Goal: Transaction & Acquisition: Download file/media

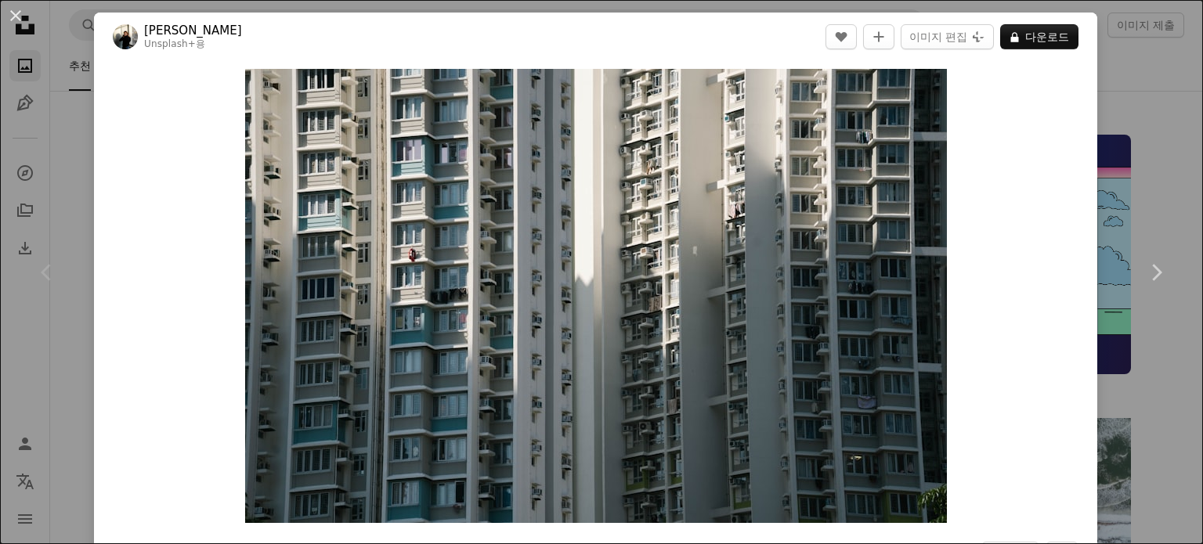
scroll to position [208, 0]
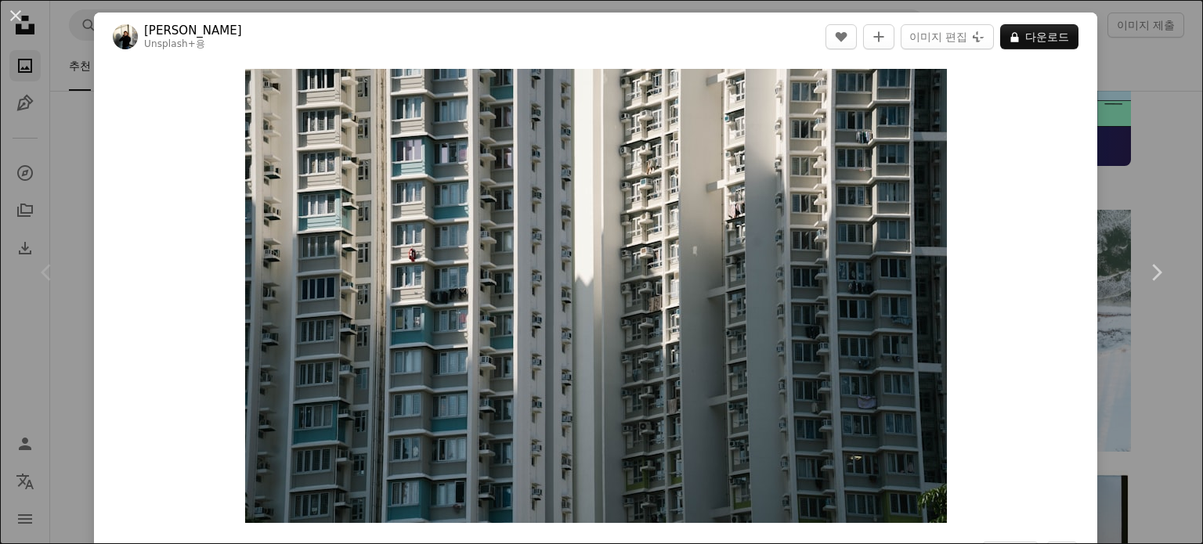
click at [1003, 45] on button "A lock 다운로드" at bounding box center [1039, 36] width 78 height 25
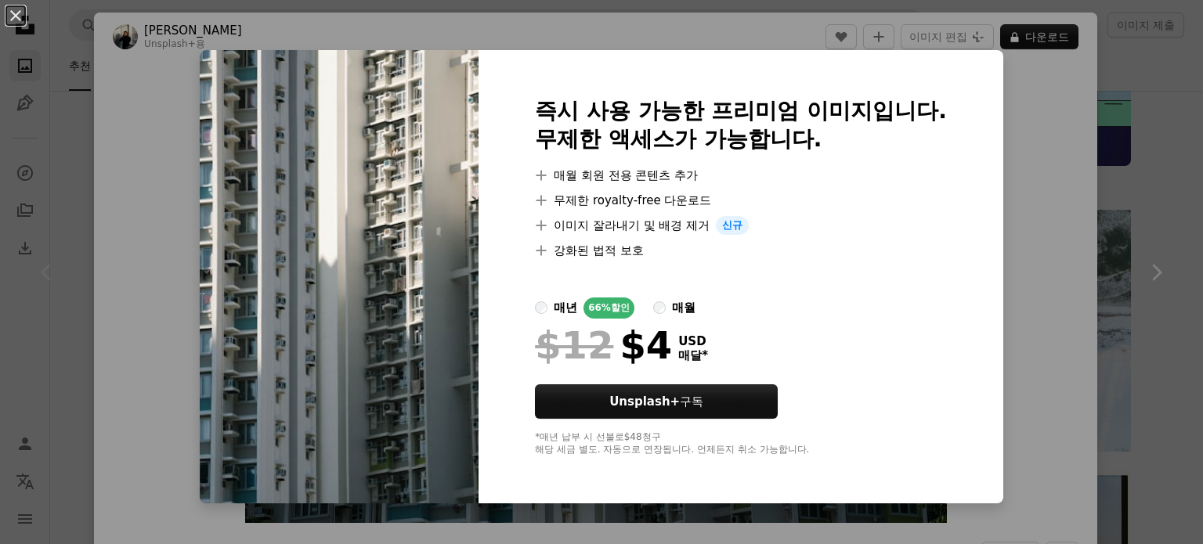
click at [1021, 41] on div "An X shape 즉시 사용 가능한 프리미엄 이미지입니다. 무제한 액세스가 가능합니다. A plus sign 매월 회원 전용 콘텐츠 추가 A…" at bounding box center [601, 272] width 1203 height 544
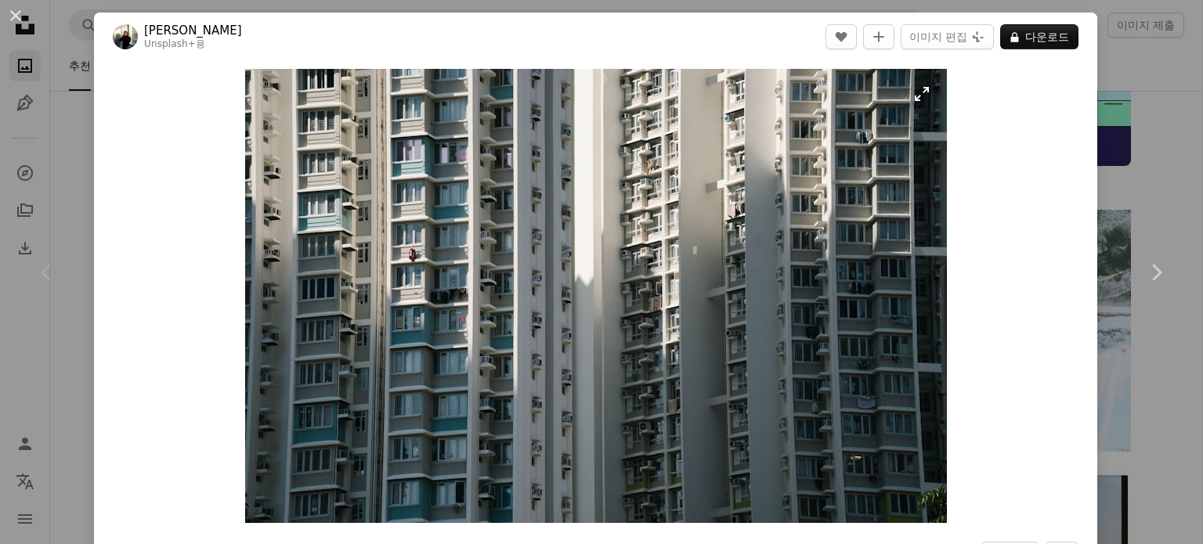
click at [915, 87] on img "이 이미지 확대" at bounding box center [596, 296] width 702 height 454
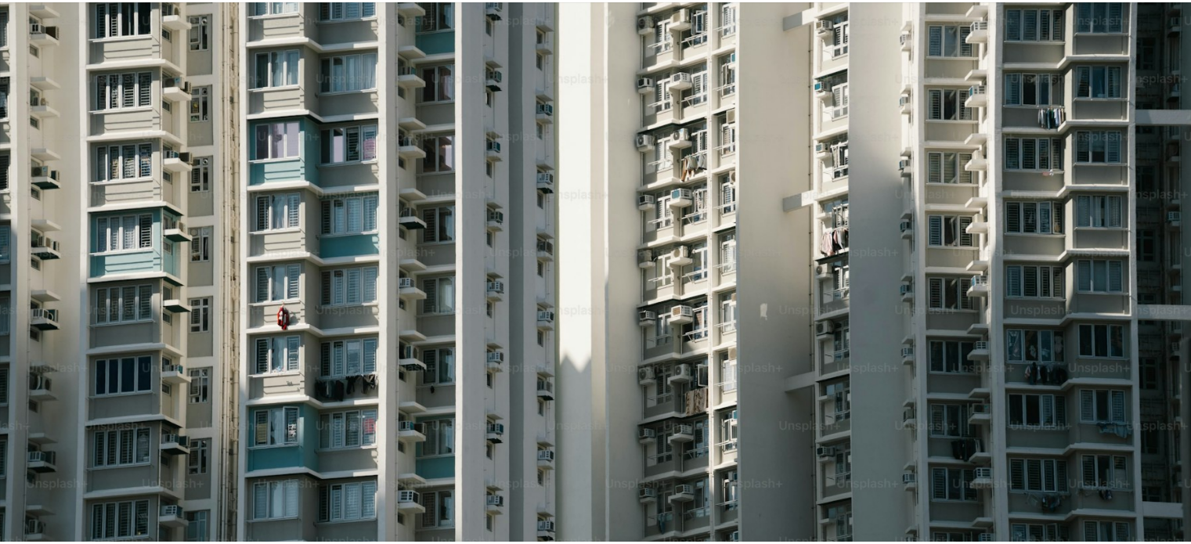
scroll to position [110, 0]
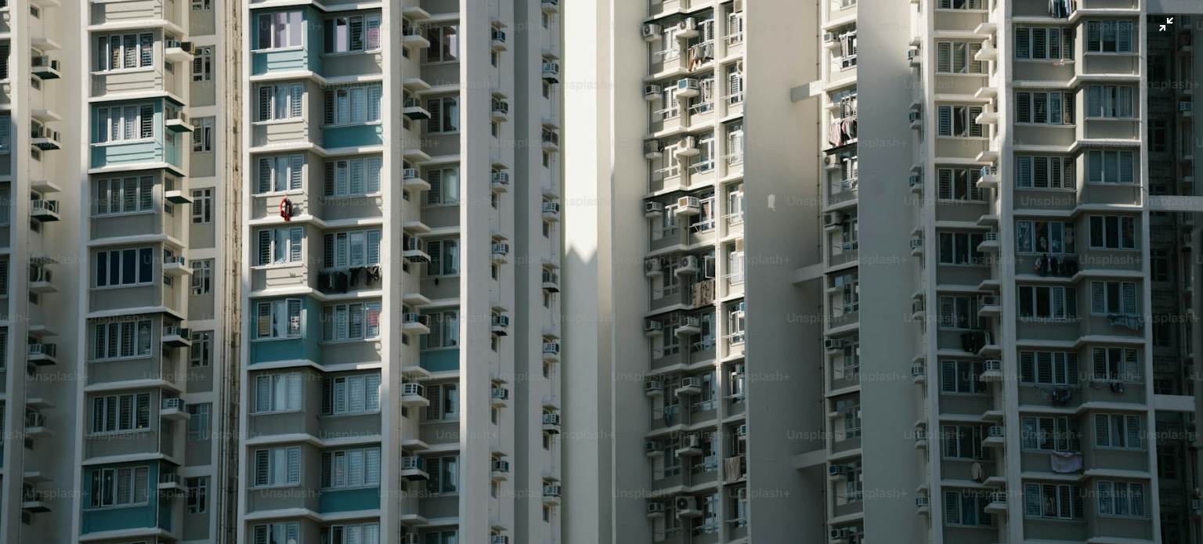
click at [1156, 31] on img "이 이미지 축소" at bounding box center [601, 280] width 1205 height 780
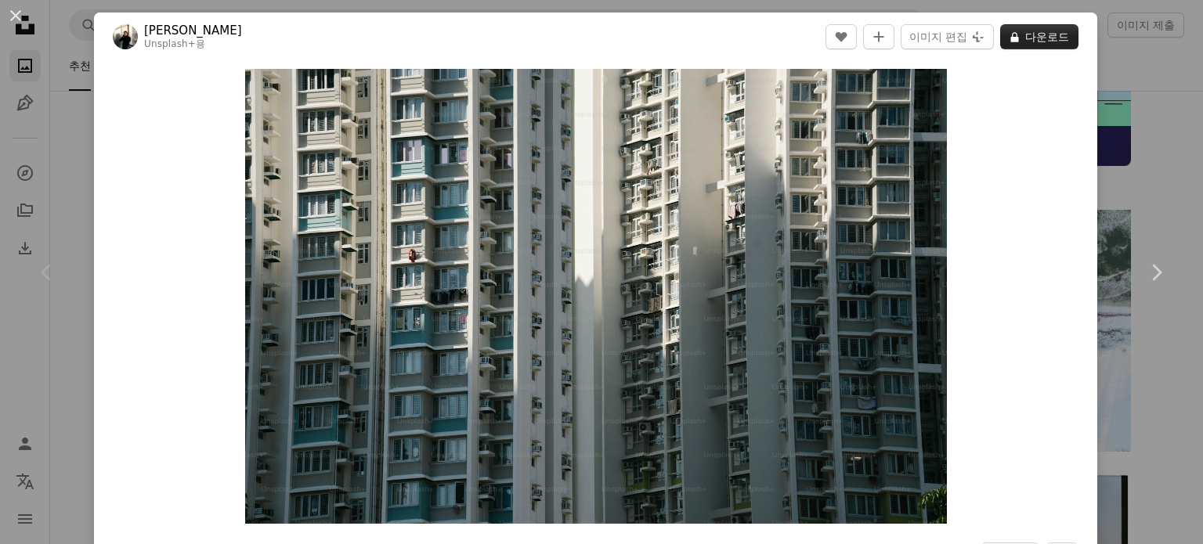
click at [1034, 45] on button "A lock 다운로드" at bounding box center [1039, 36] width 78 height 25
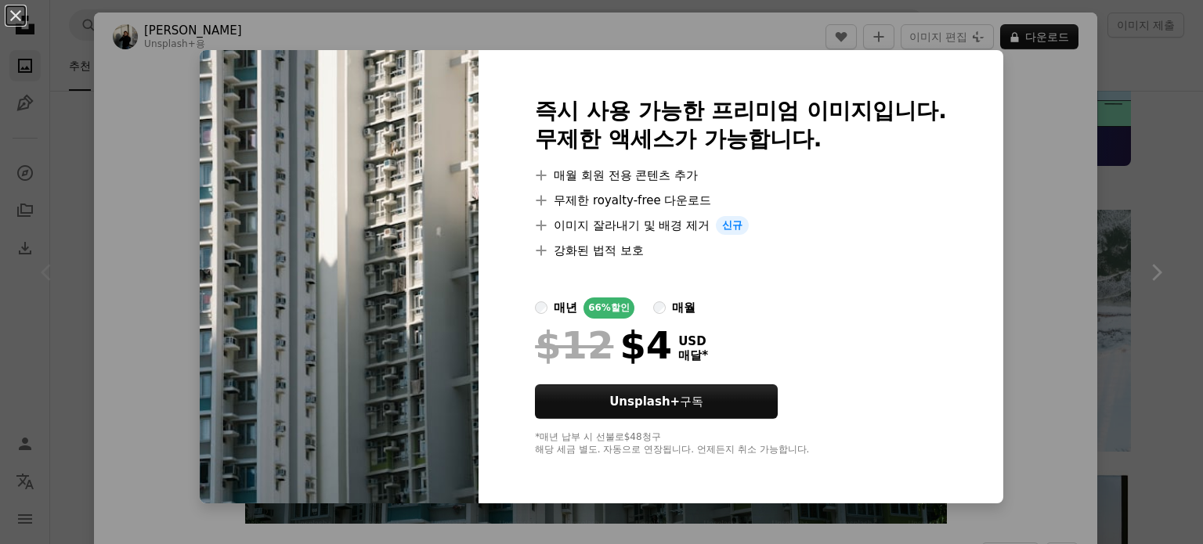
click at [1114, 109] on div "An X shape 즉시 사용 가능한 프리미엄 이미지입니다. 무제한 액세스가 가능합니다. A plus sign 매월 회원 전용 콘텐츠 추가 A…" at bounding box center [601, 272] width 1203 height 544
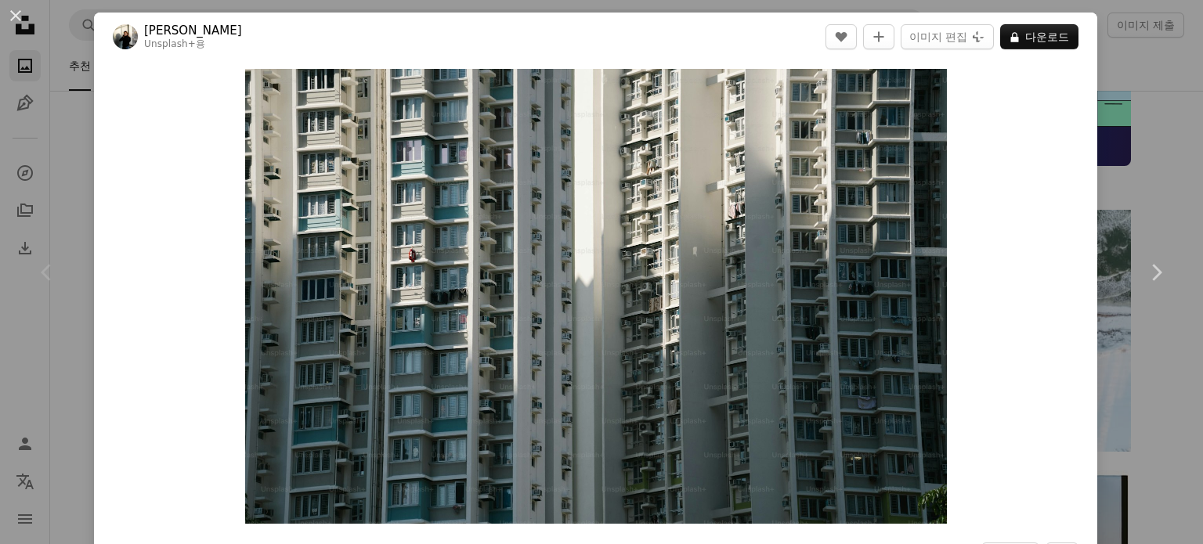
click at [1153, 143] on div "An X shape Chevron left Chevron right [PERSON_NAME] Unsplash+ 용 A heart A plus …" at bounding box center [601, 272] width 1203 height 544
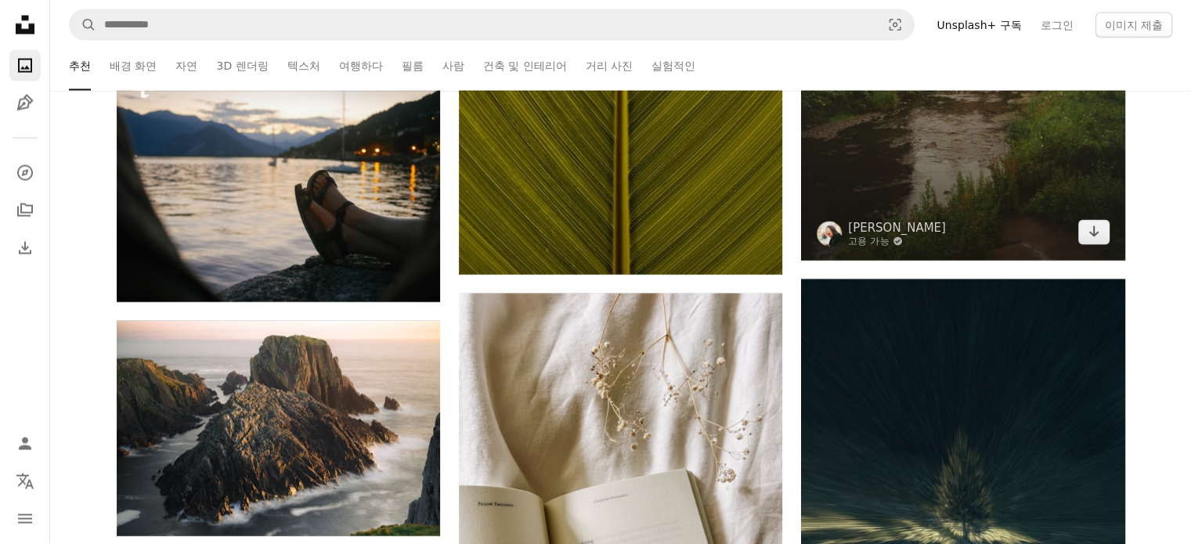
scroll to position [3028, 0]
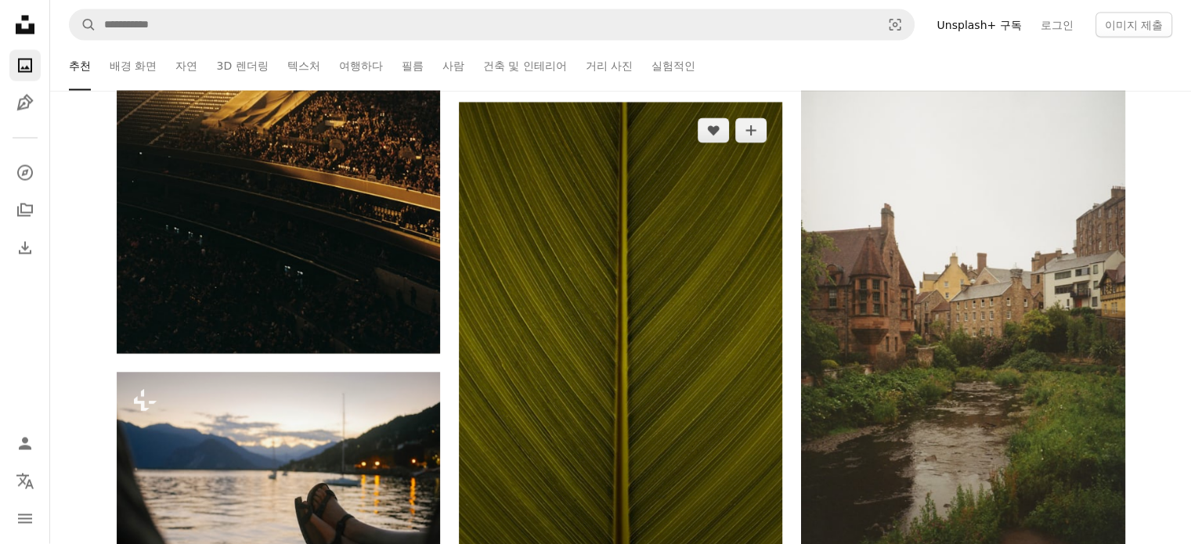
click at [737, 291] on img at bounding box center [620, 346] width 323 height 486
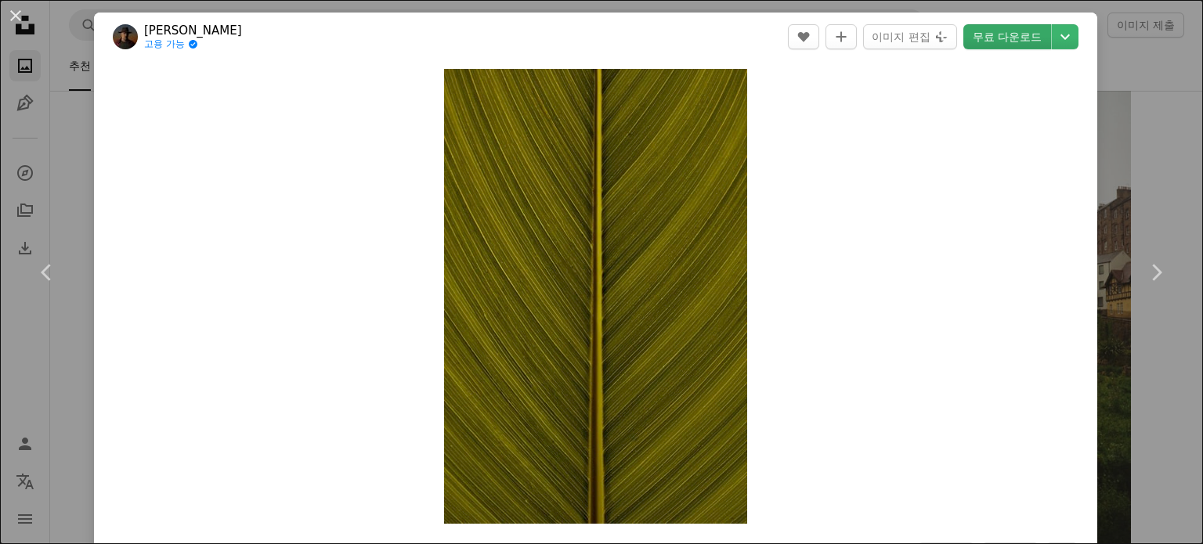
click at [980, 43] on link "무료 다운로드" at bounding box center [1007, 36] width 88 height 25
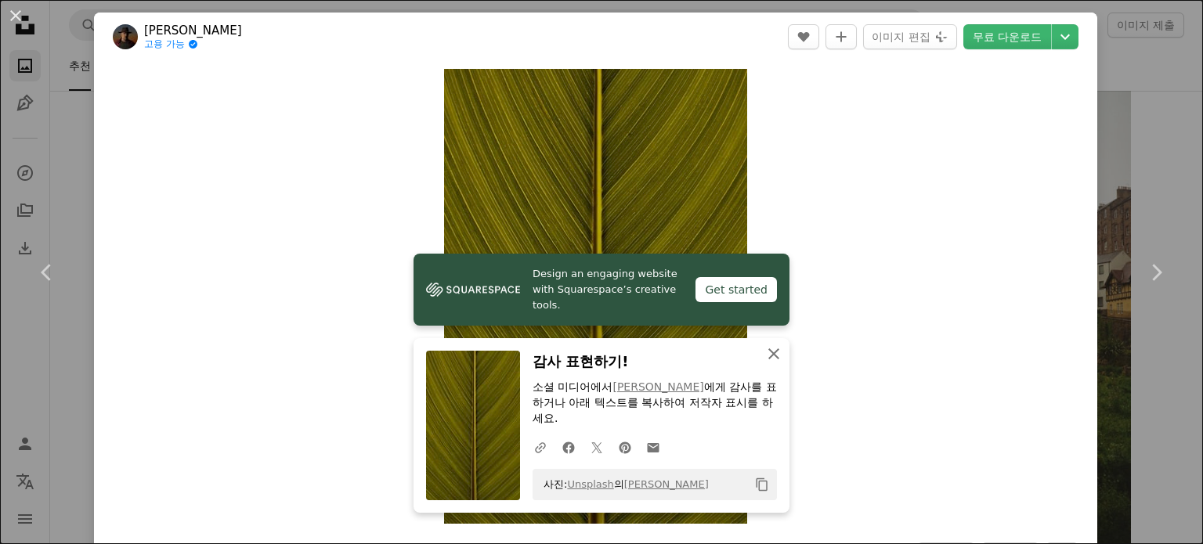
click at [768, 353] on icon "button" at bounding box center [773, 354] width 11 height 11
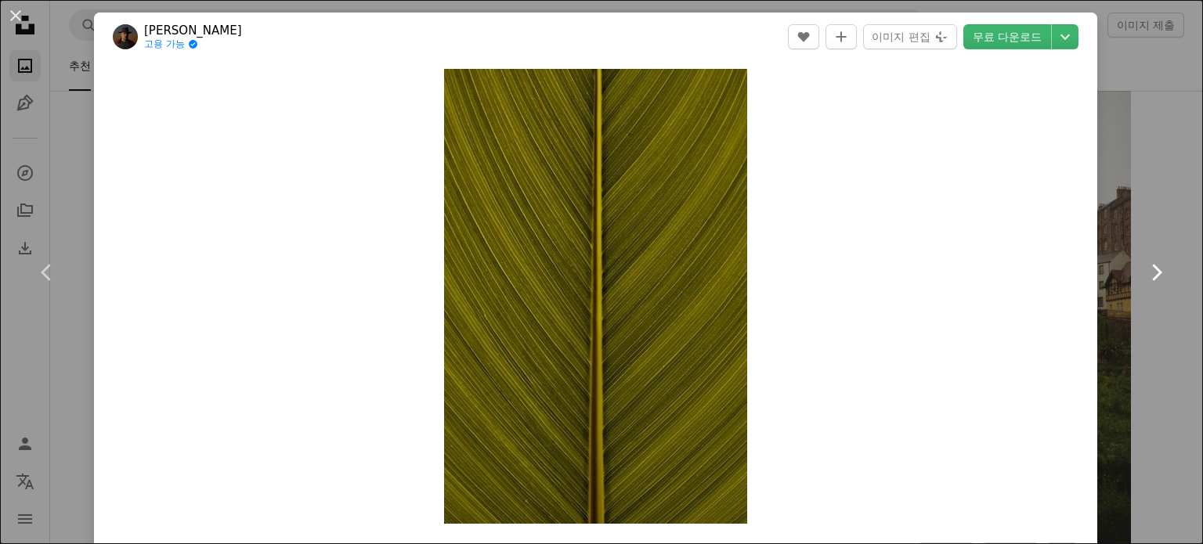
click at [1159, 243] on link "Chevron right" at bounding box center [1156, 272] width 94 height 150
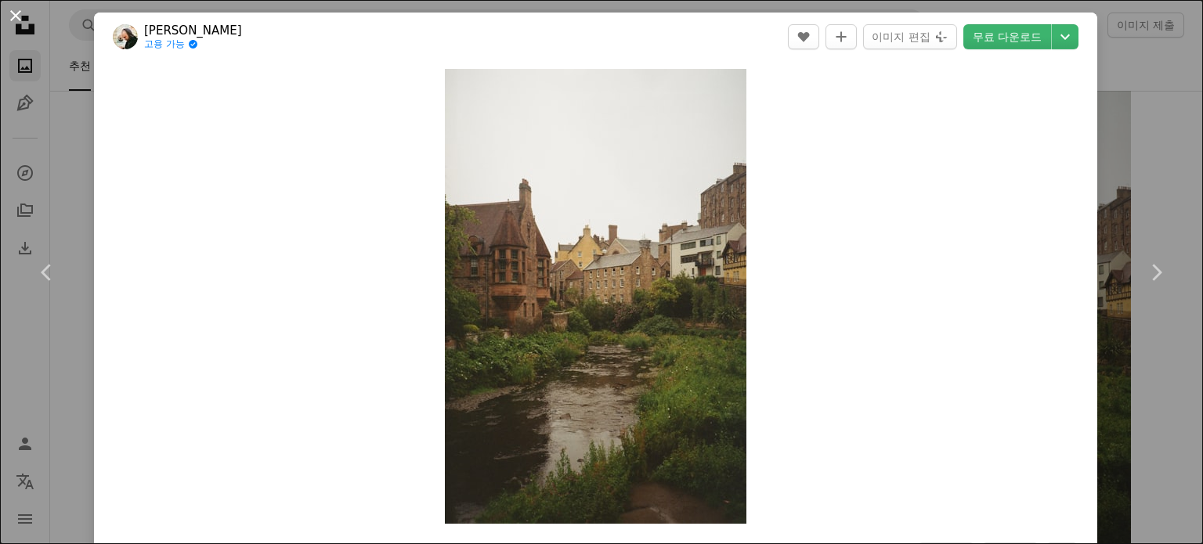
click at [20, 23] on button "An X shape" at bounding box center [15, 15] width 19 height 19
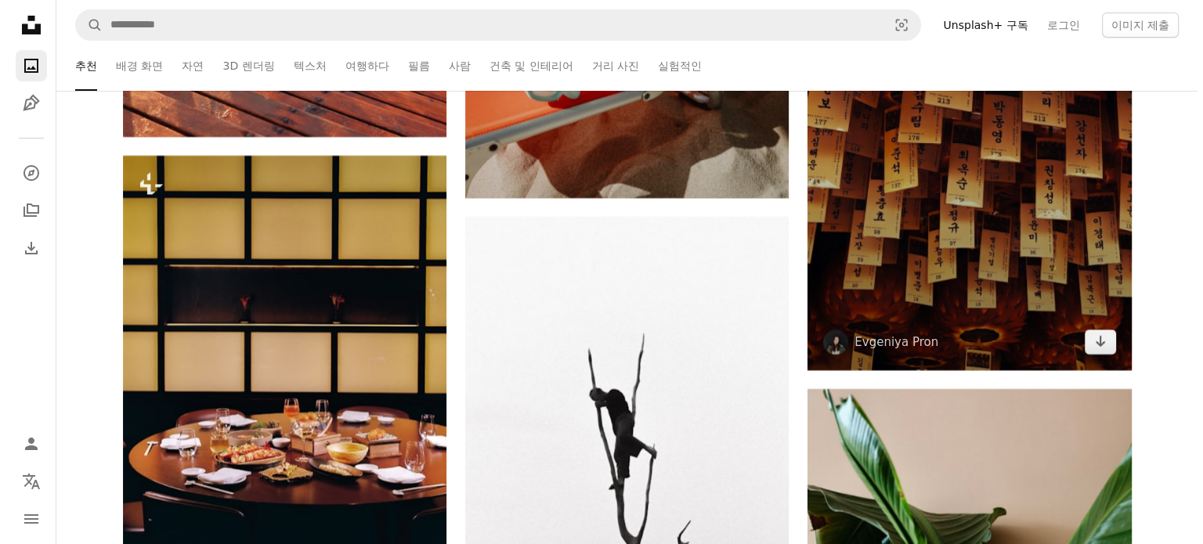
scroll to position [5743, 0]
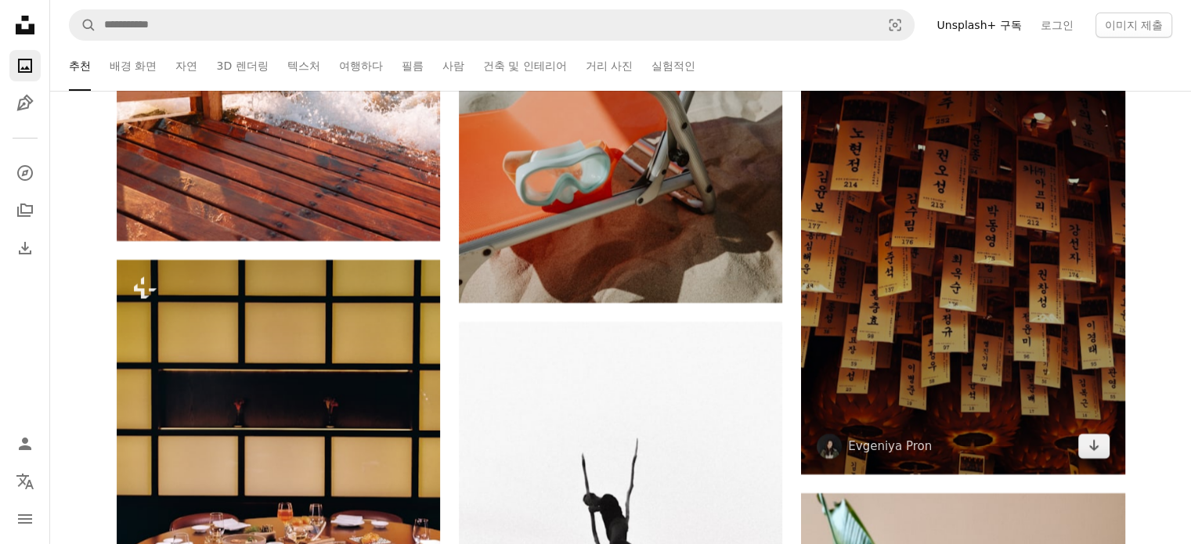
click at [899, 253] on img at bounding box center [962, 232] width 323 height 486
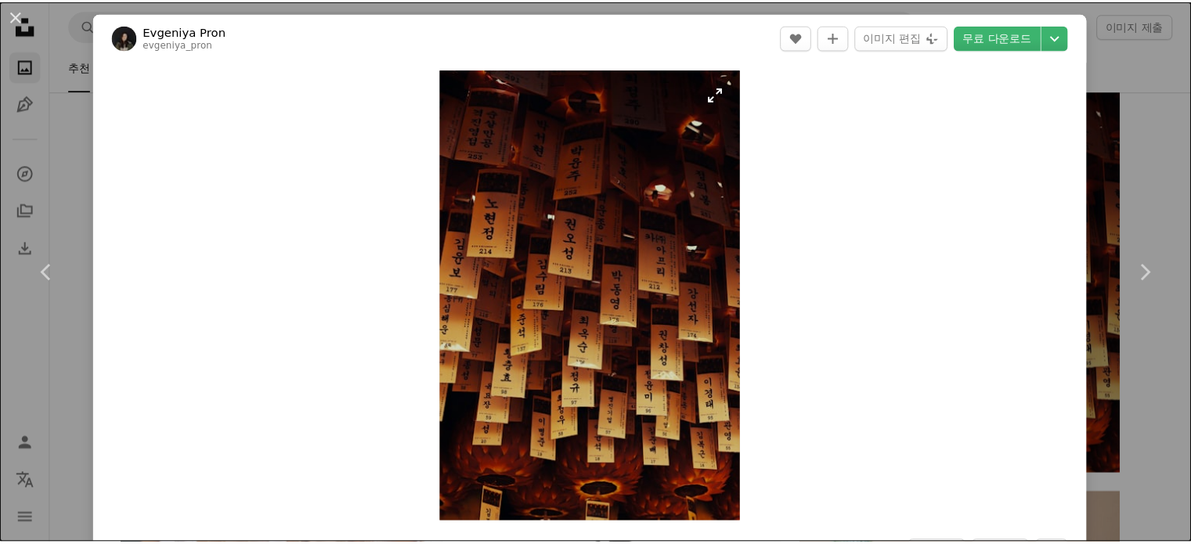
scroll to position [104, 0]
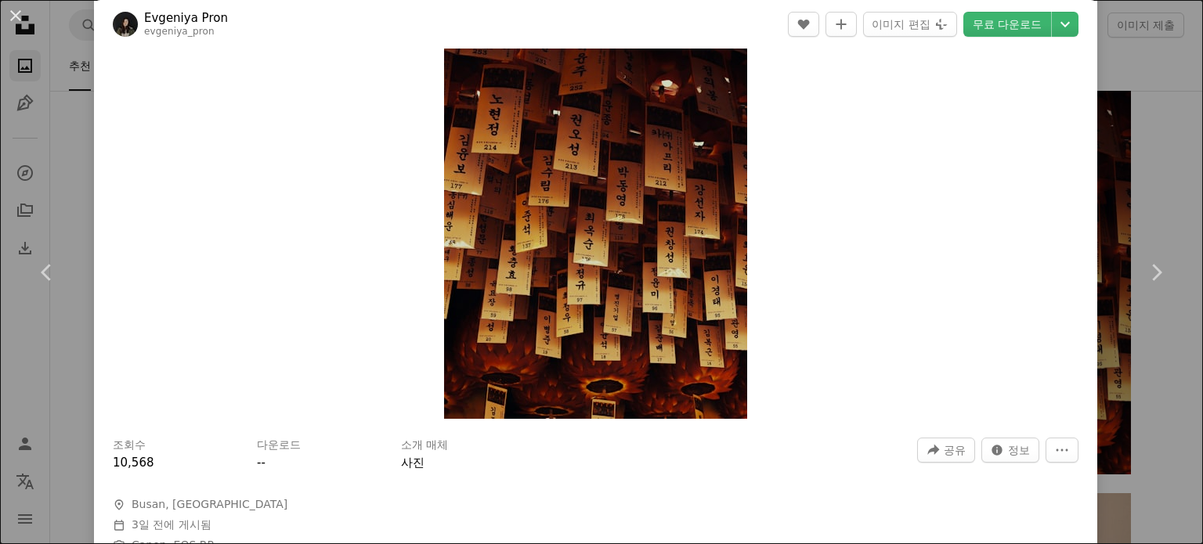
click at [1177, 96] on div "An X shape Chevron left Chevron right Evgeniya Pron evgeniya_pron A heart A plu…" at bounding box center [601, 272] width 1203 height 544
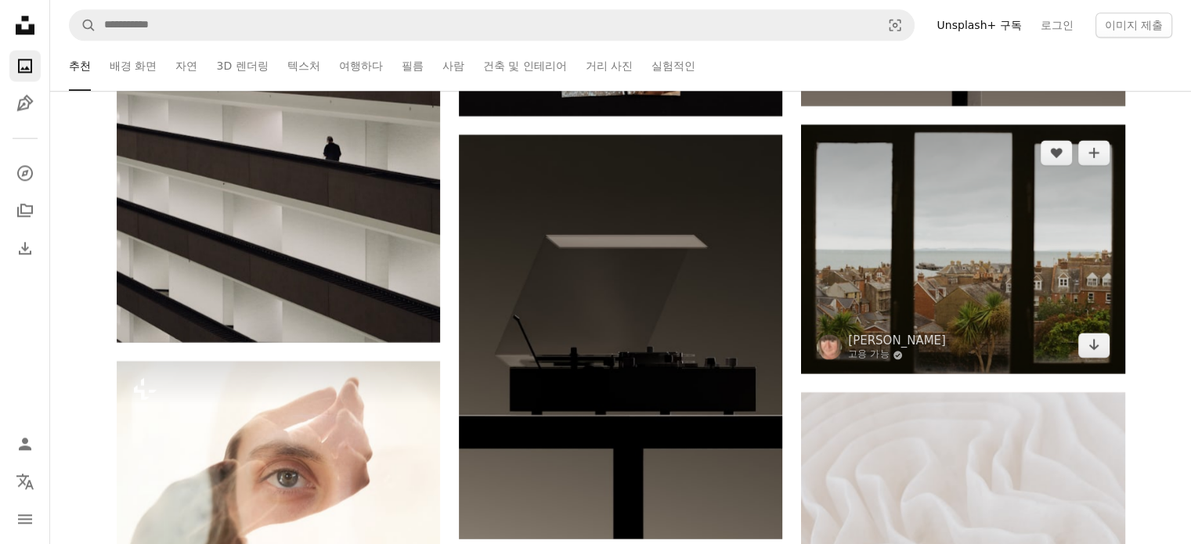
scroll to position [8354, 0]
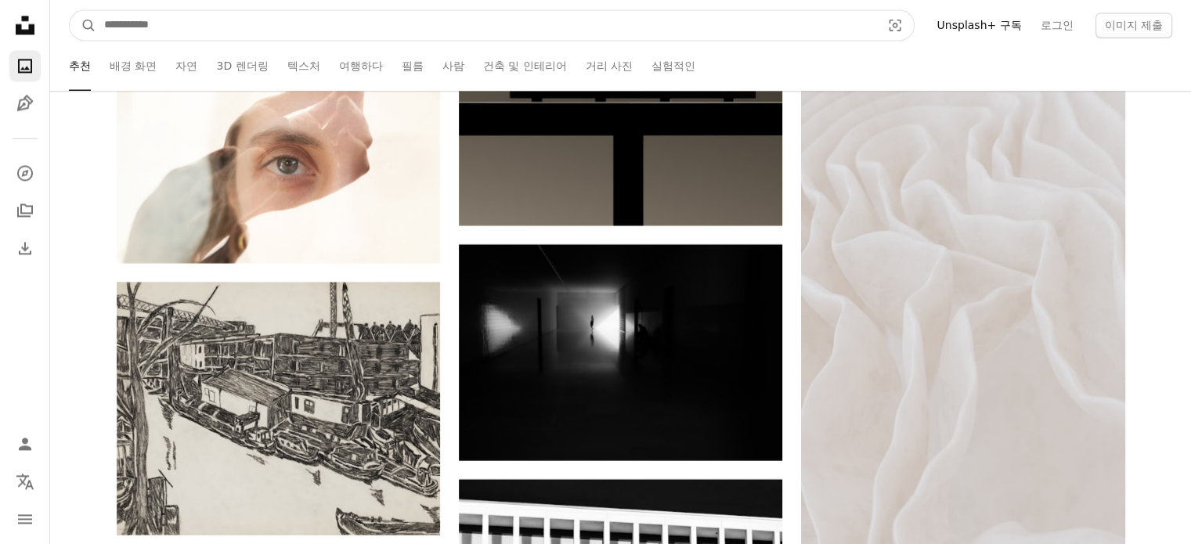
click at [488, 26] on input "사이트 전체에서 이미지 찾기" at bounding box center [486, 25] width 780 height 30
type input "**"
click at [70, 10] on button "A magnifying glass" at bounding box center [83, 25] width 27 height 30
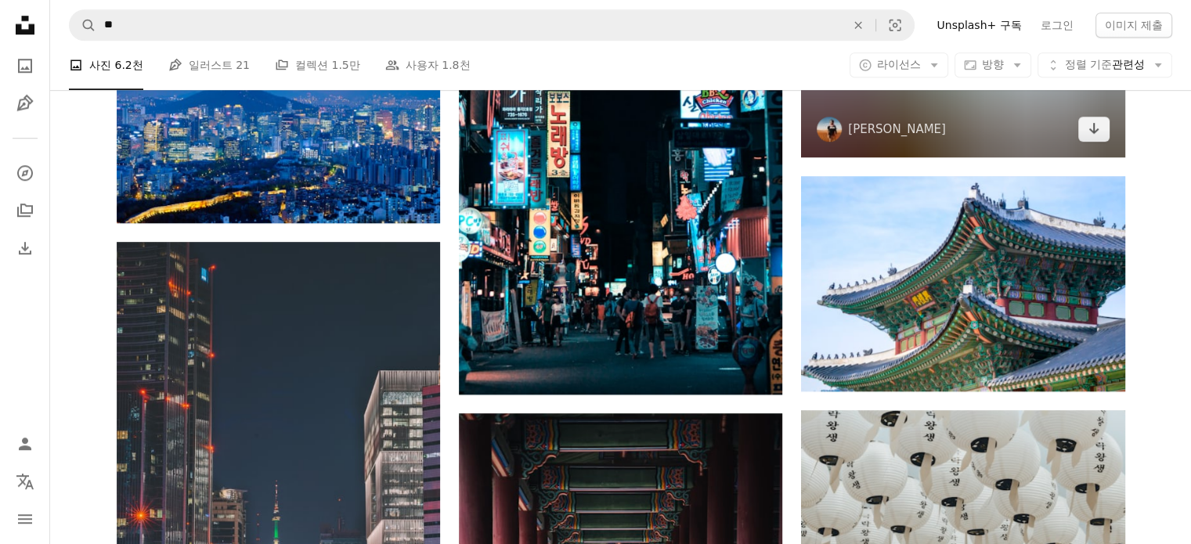
scroll to position [1148, 0]
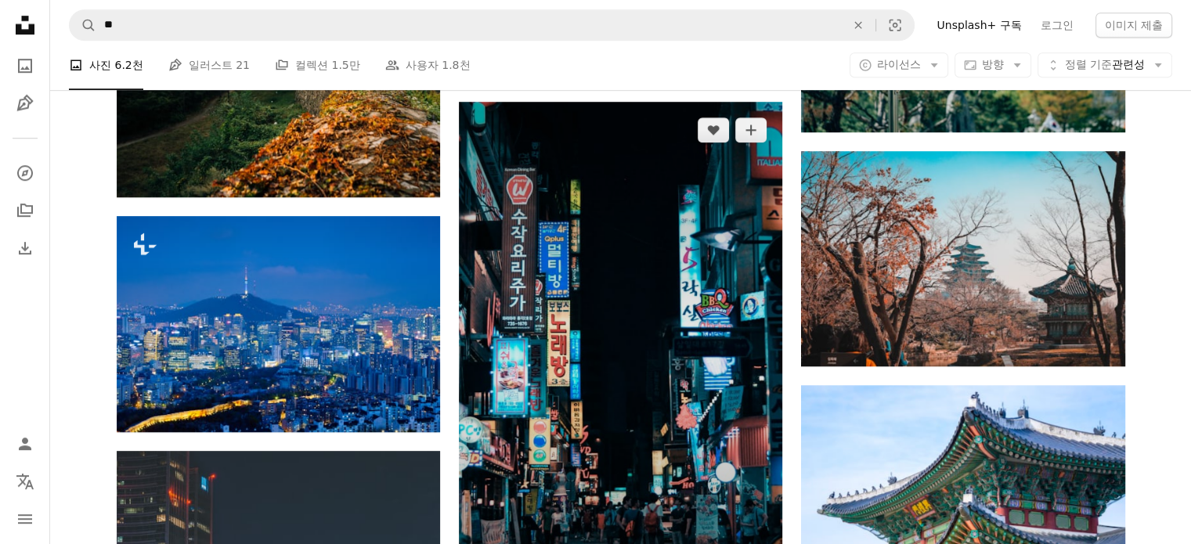
click at [595, 325] on img at bounding box center [620, 353] width 323 height 502
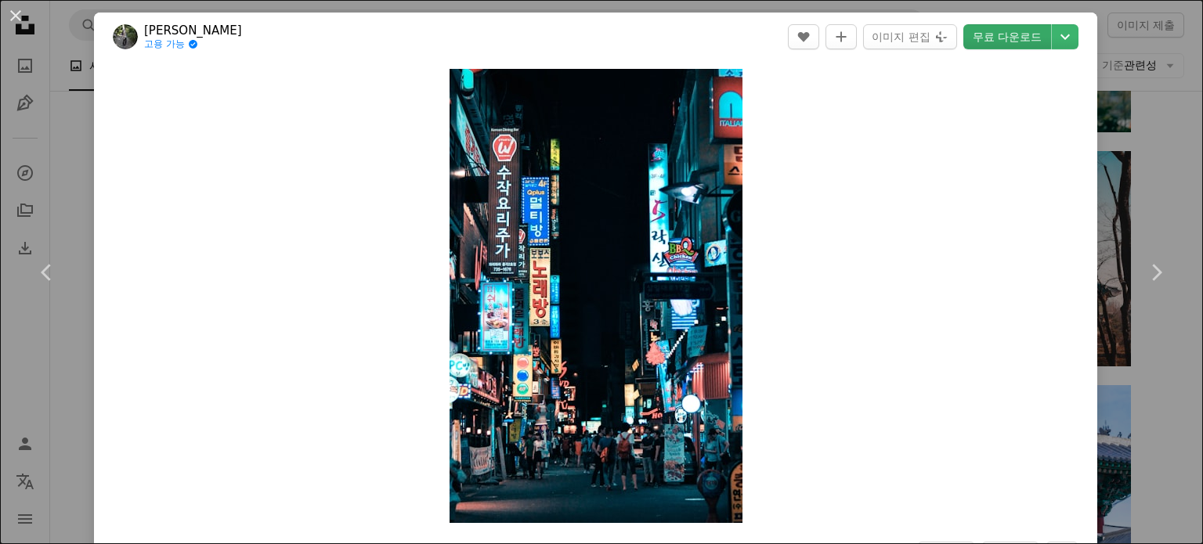
click at [1002, 43] on link "무료 다운로드" at bounding box center [1007, 36] width 88 height 25
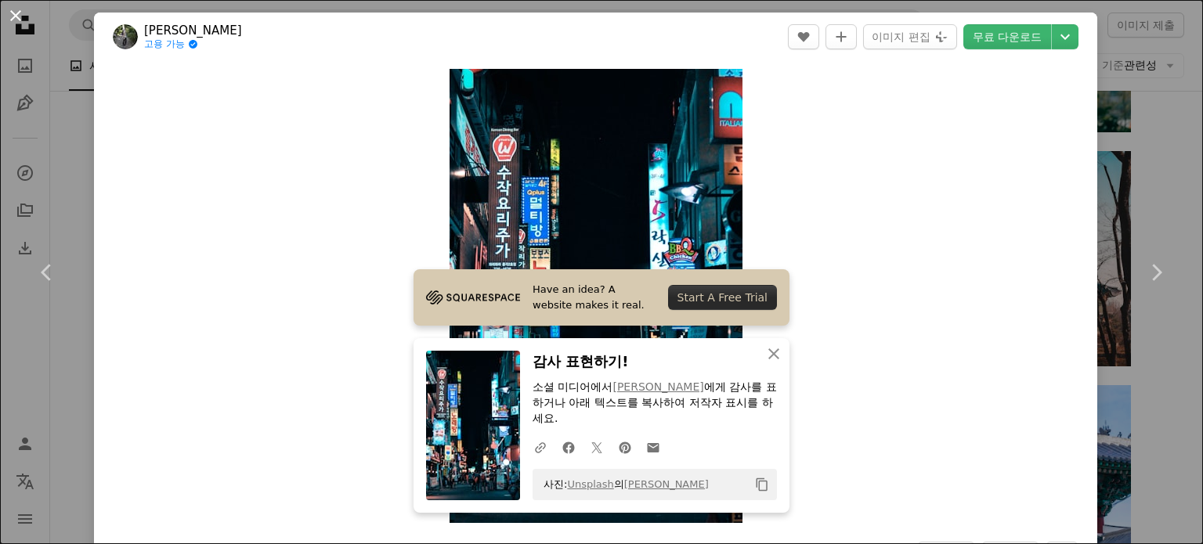
click at [17, 18] on button "An X shape" at bounding box center [15, 15] width 19 height 19
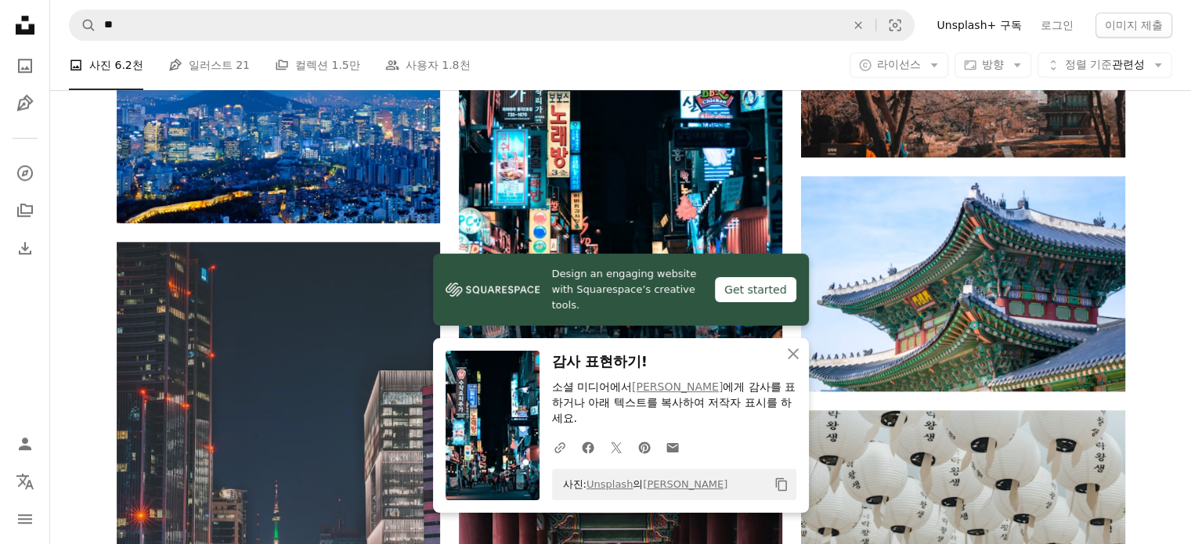
scroll to position [1461, 0]
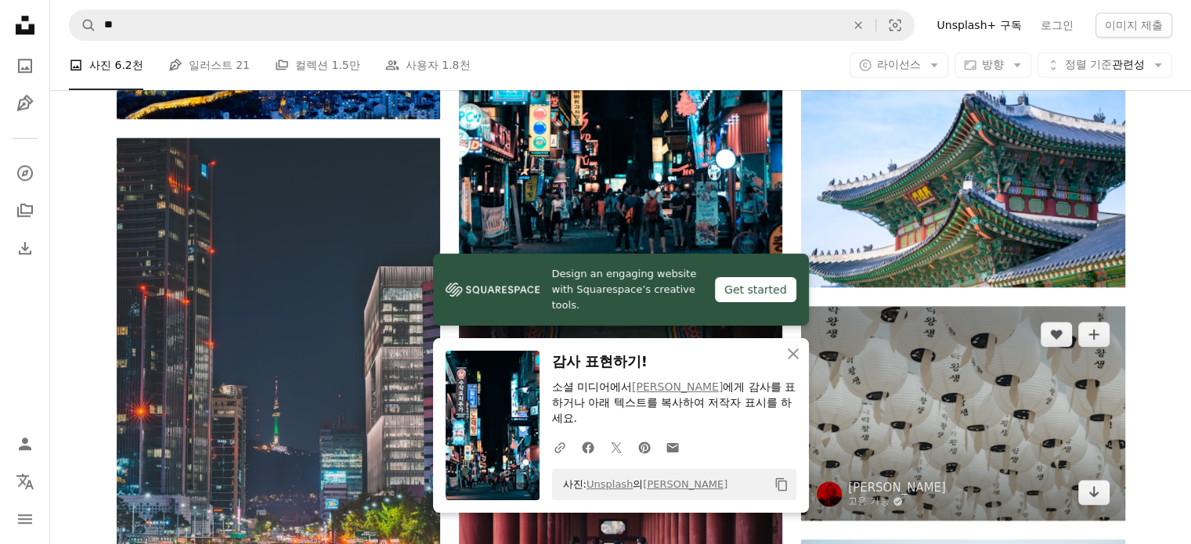
click at [901, 376] on img at bounding box center [962, 413] width 323 height 215
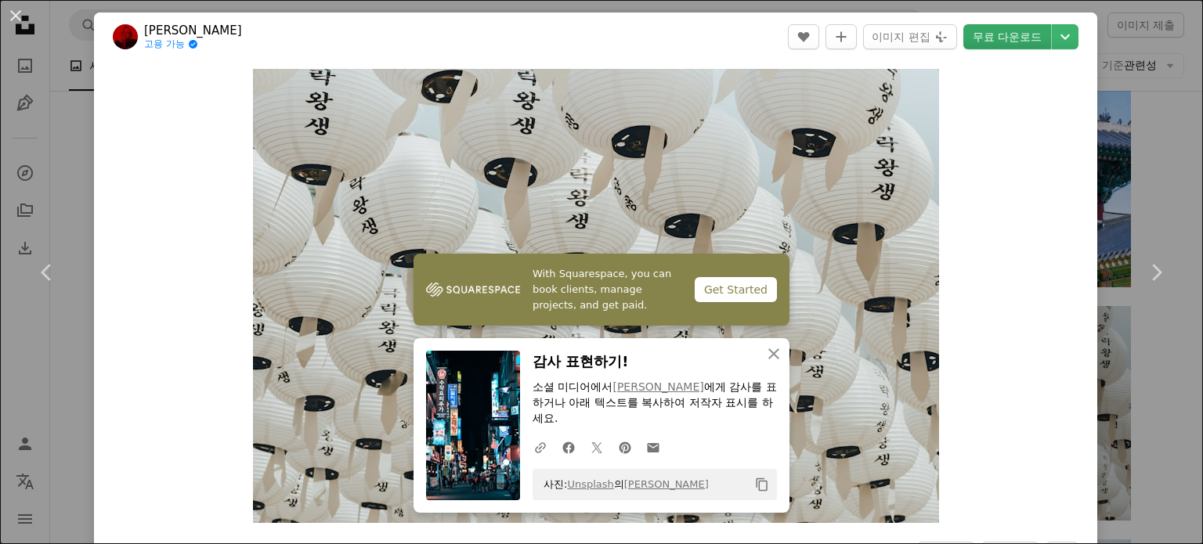
click at [968, 42] on link "무료 다운로드" at bounding box center [1007, 36] width 88 height 25
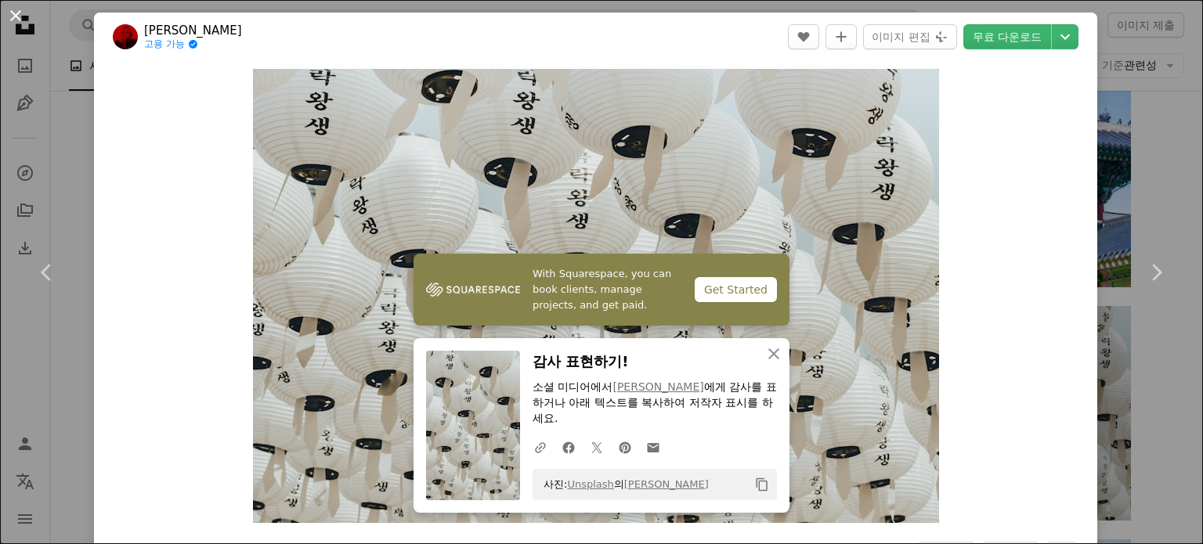
click at [22, 19] on button "An X shape" at bounding box center [15, 15] width 19 height 19
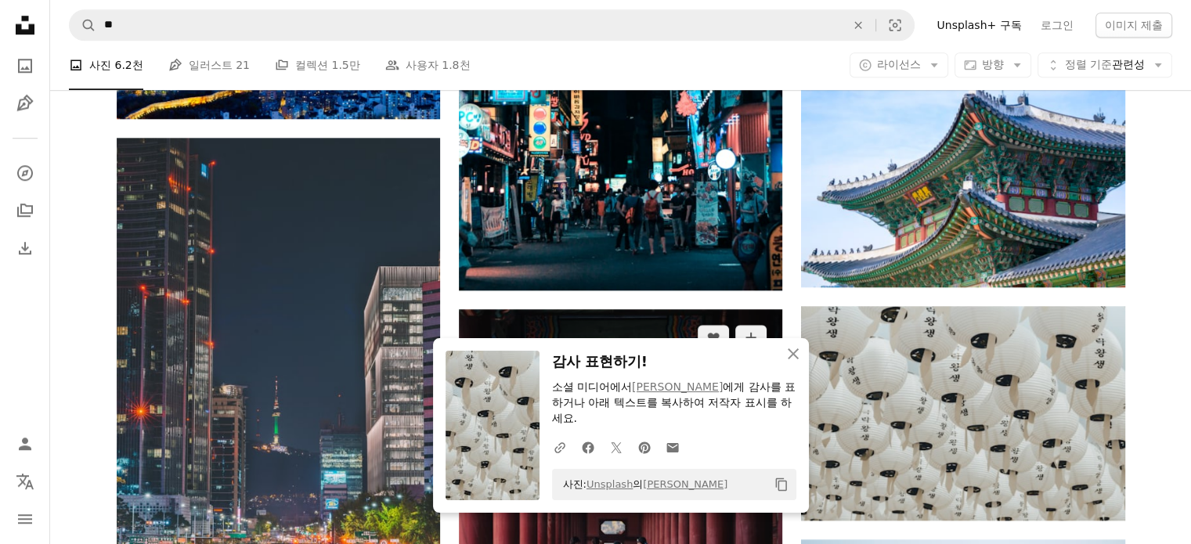
scroll to position [1566, 0]
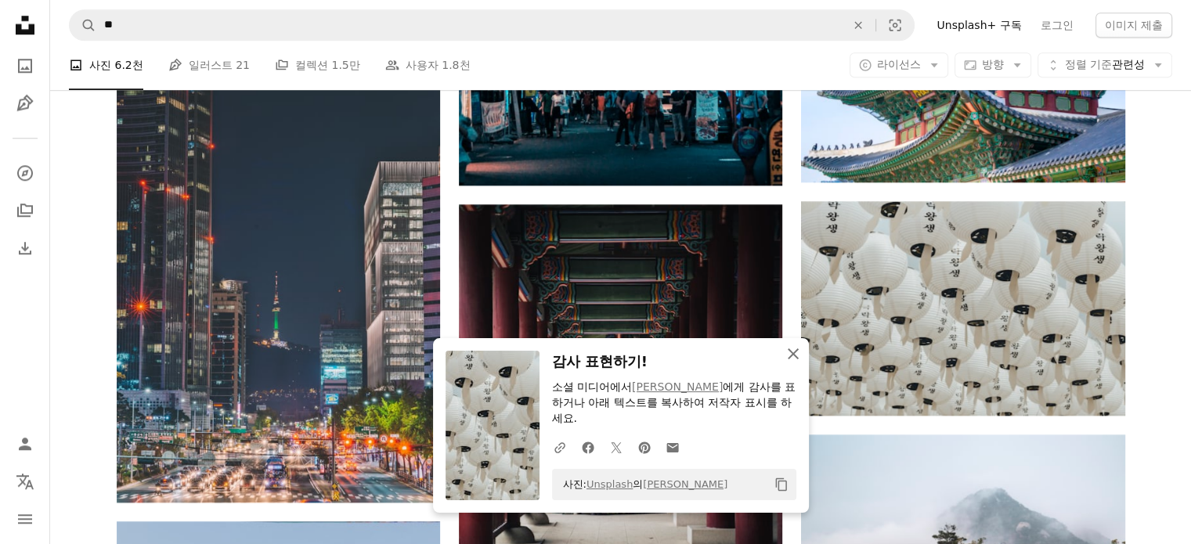
click at [787, 352] on icon "An X shape" at bounding box center [793, 354] width 19 height 19
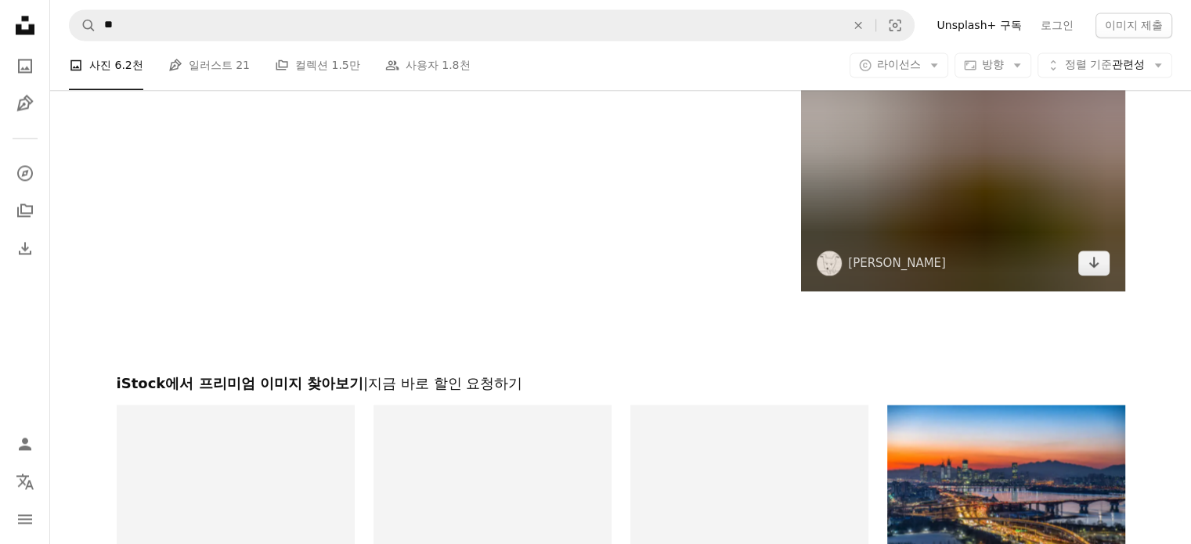
scroll to position [2506, 0]
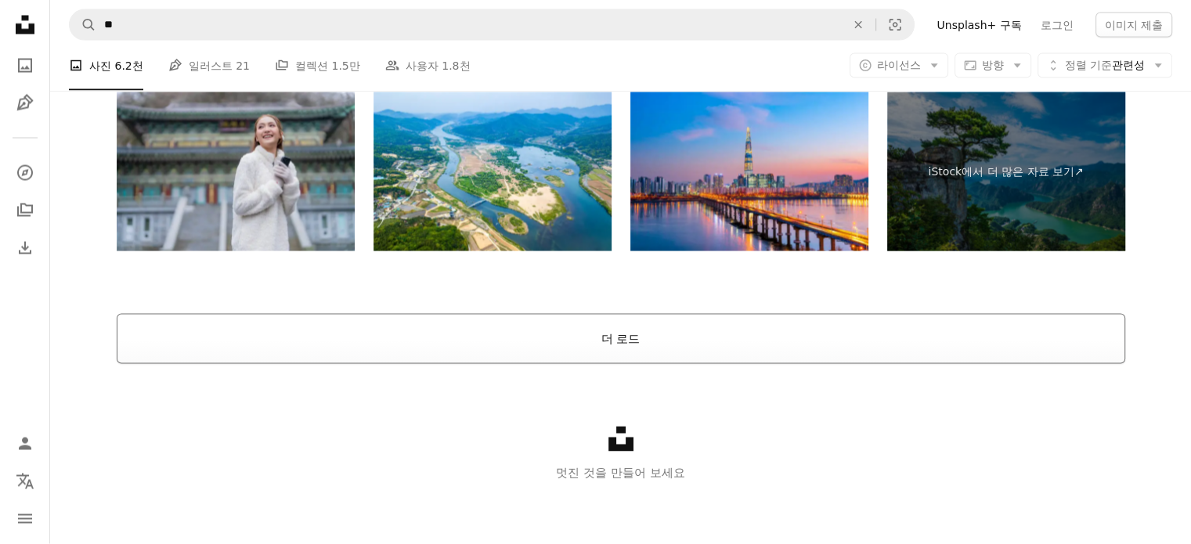
click at [758, 331] on button "더 로드" at bounding box center [621, 339] width 1009 height 50
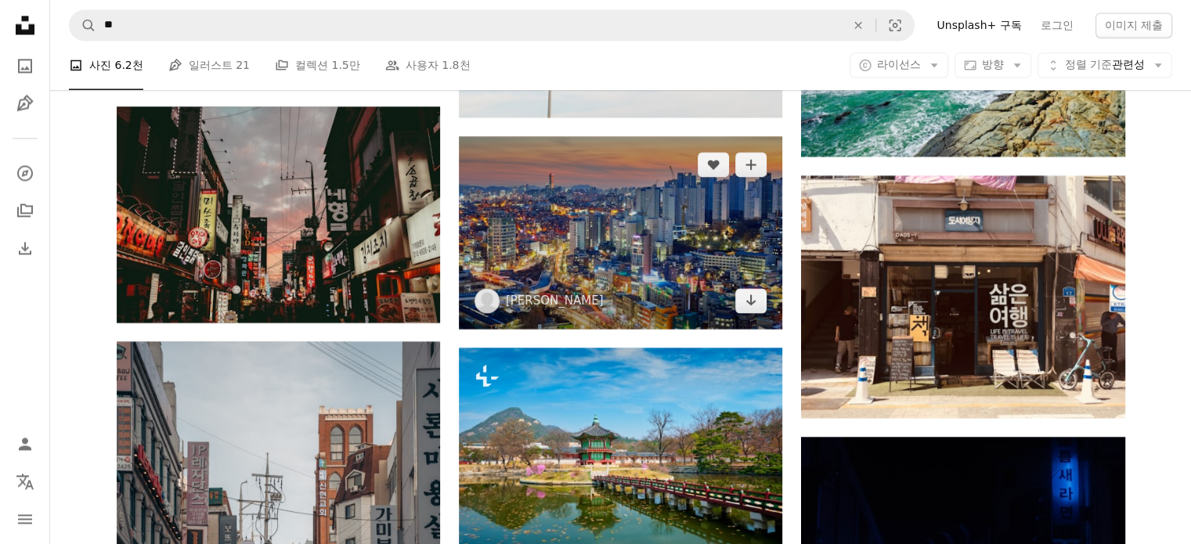
scroll to position [2588, 0]
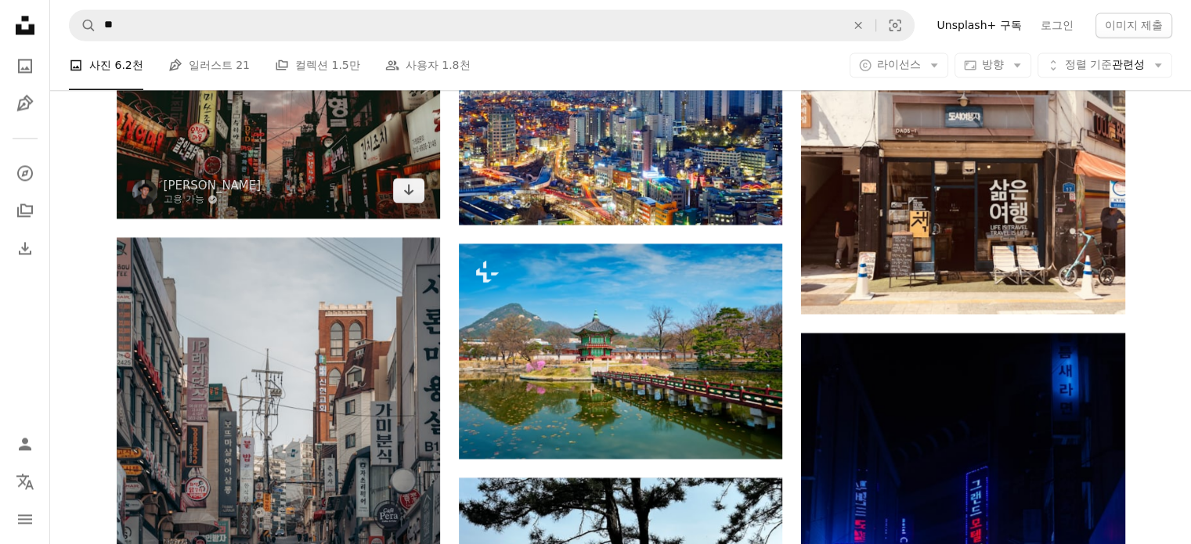
click at [288, 157] on img at bounding box center [278, 109] width 323 height 215
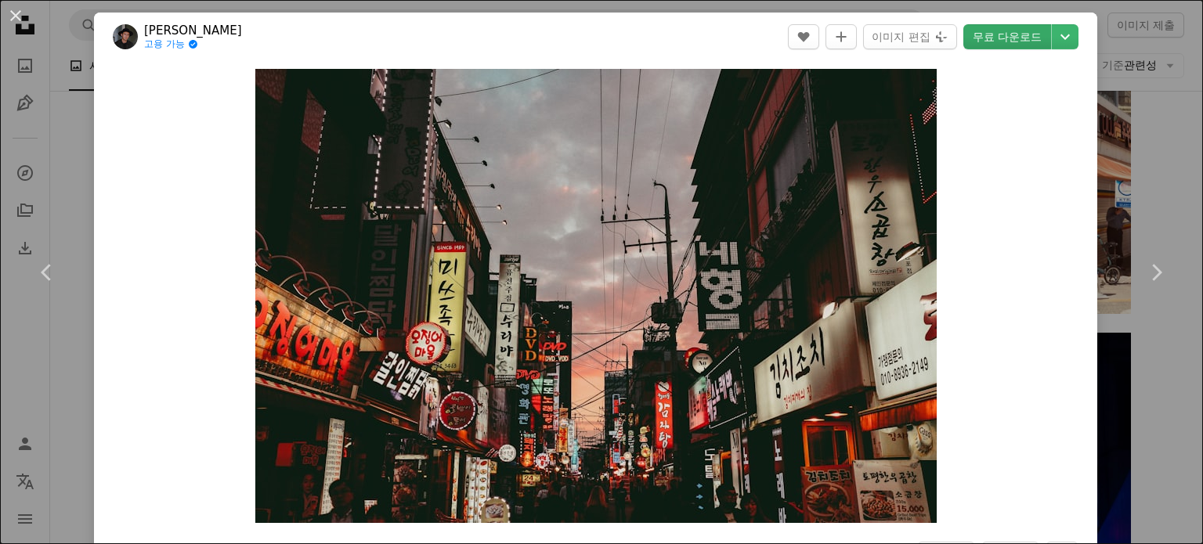
click at [981, 40] on link "무료 다운로드" at bounding box center [1007, 36] width 88 height 25
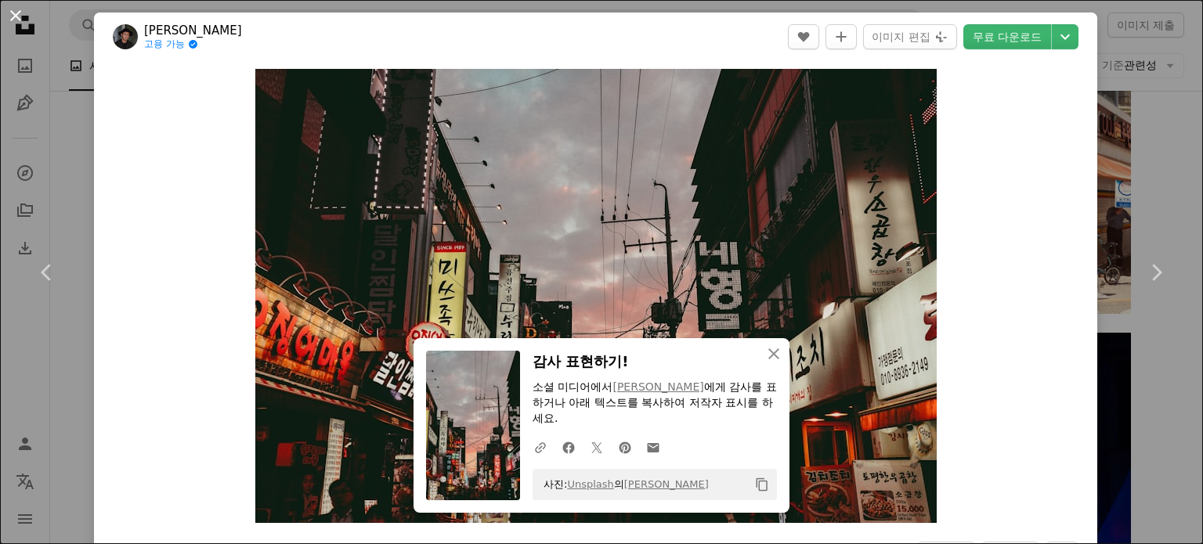
click at [16, 21] on button "An X shape" at bounding box center [15, 15] width 19 height 19
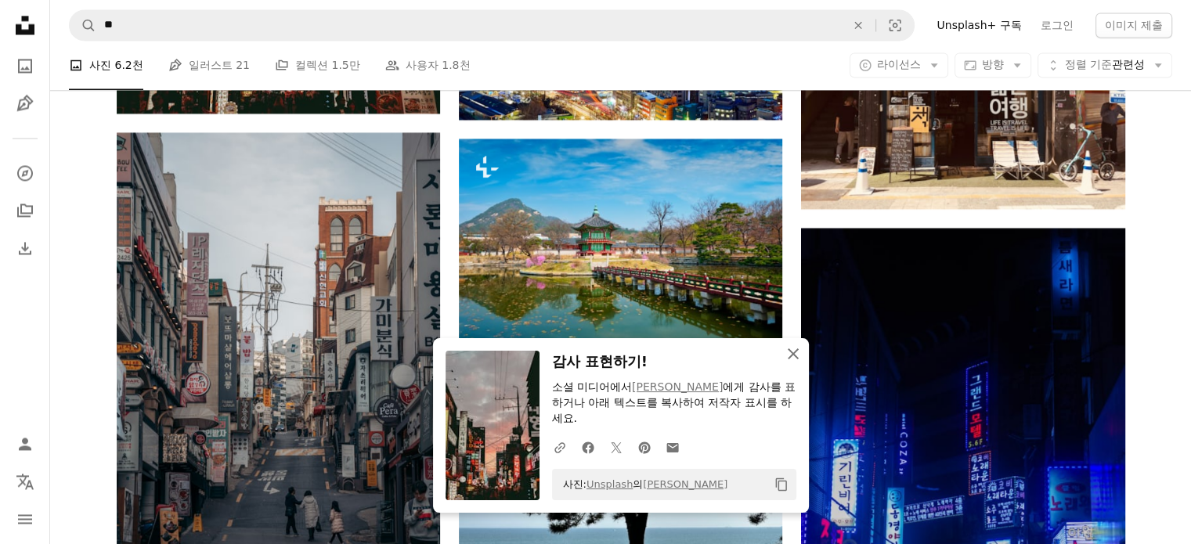
scroll to position [2797, 0]
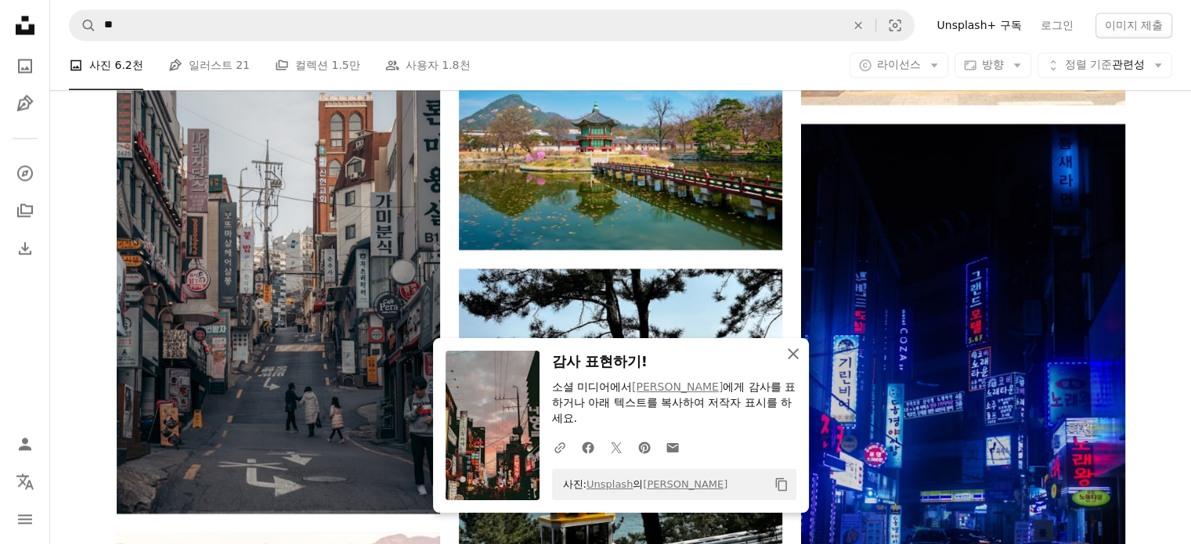
click at [795, 355] on icon "An X shape" at bounding box center [793, 354] width 19 height 19
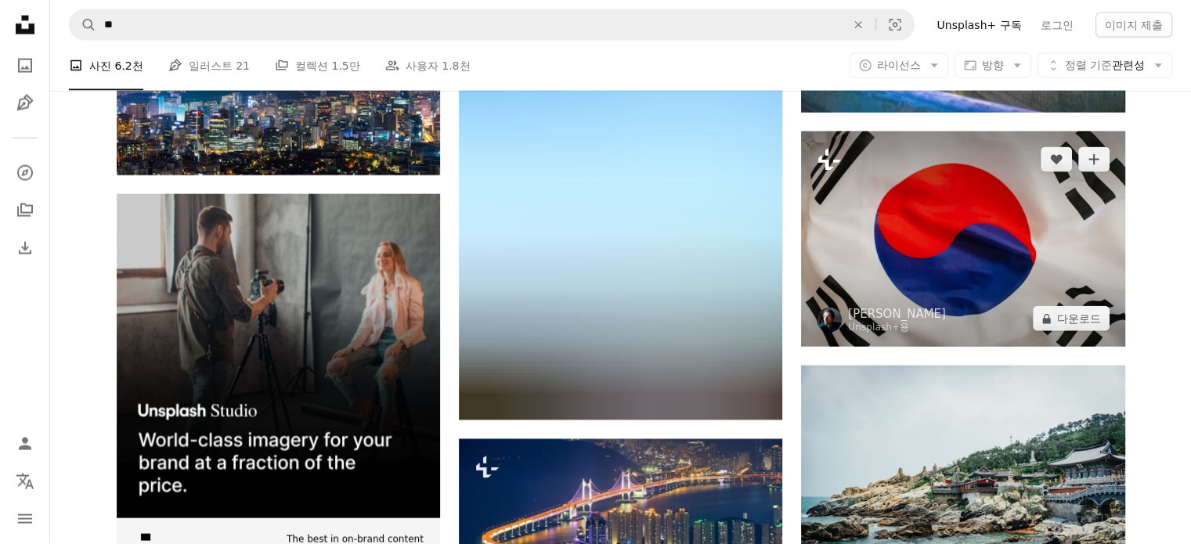
scroll to position [3632, 0]
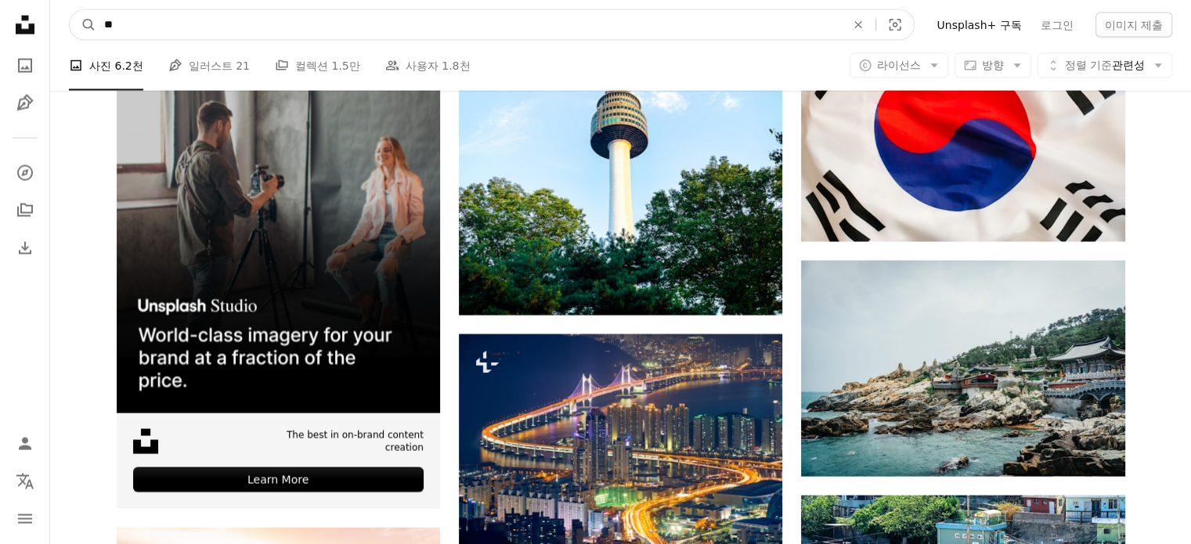
drag, startPoint x: 190, startPoint y: 32, endPoint x: 0, endPoint y: 24, distance: 190.5
click at [0, 27] on div "Unsplash logo Unsplash 홈 A photo Pen Tool A compass A stack of folders Download…" at bounding box center [595, 52] width 1191 height 7368
type input "***"
click at [70, 10] on button "A magnifying glass" at bounding box center [83, 25] width 27 height 30
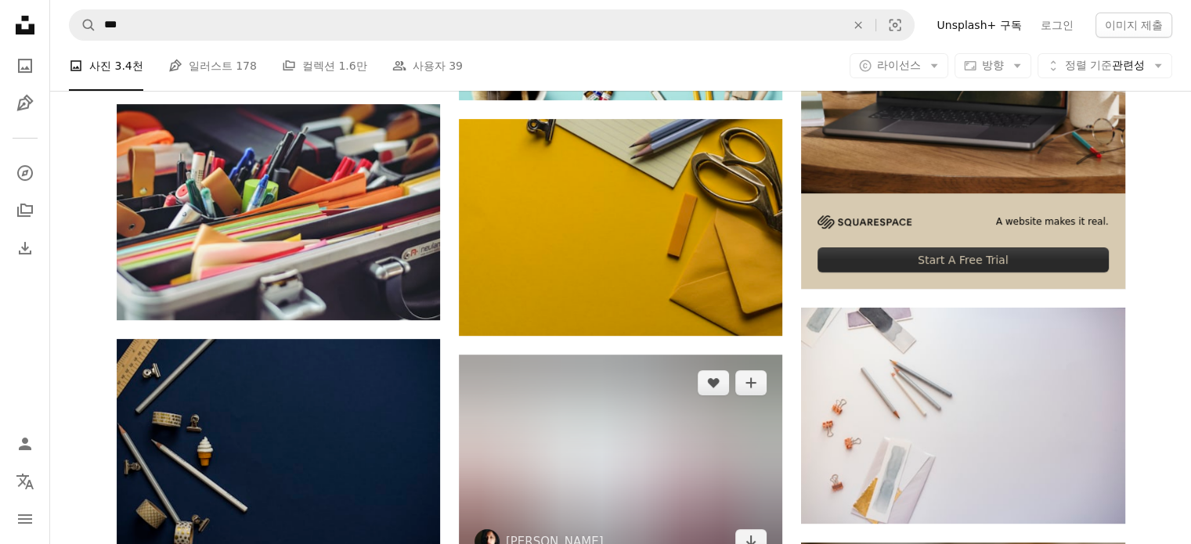
scroll to position [731, 0]
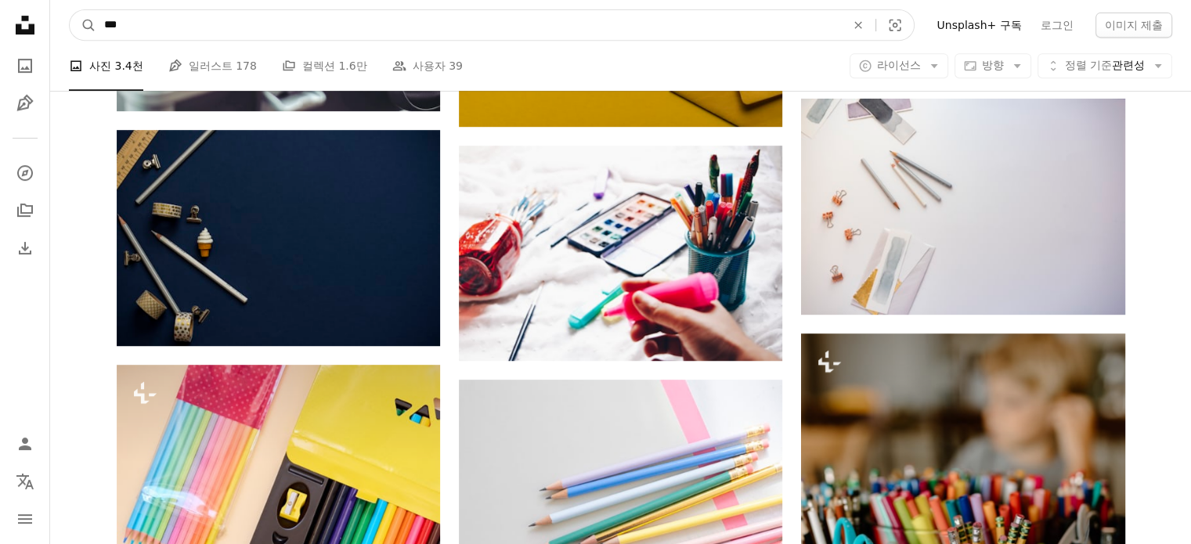
click at [103, 35] on input "***" at bounding box center [468, 25] width 745 height 30
type input "******"
click at [70, 10] on button "A magnifying glass" at bounding box center [83, 25] width 27 height 30
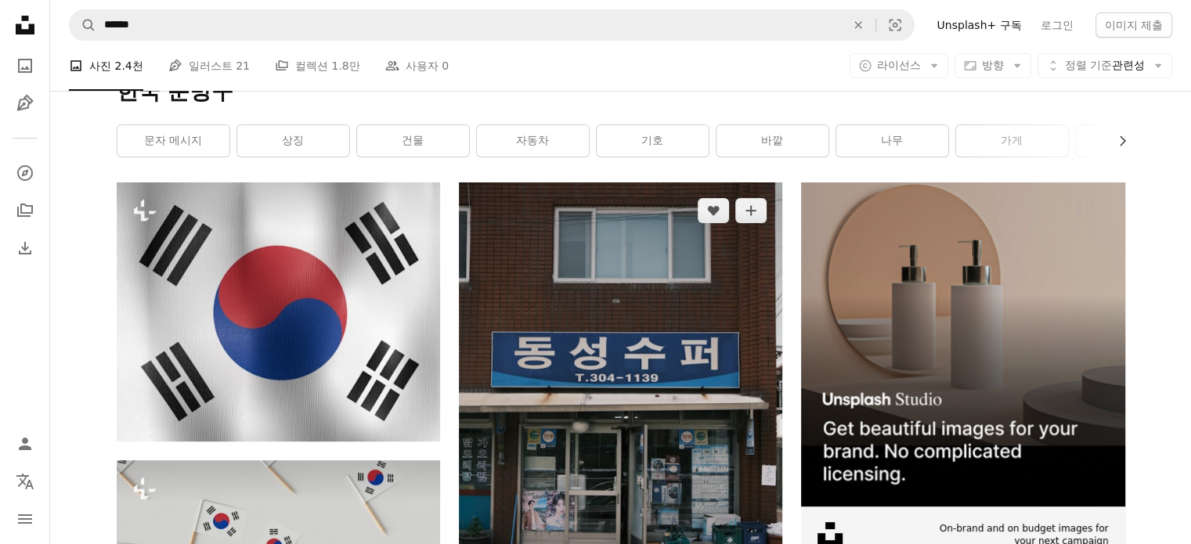
scroll to position [313, 0]
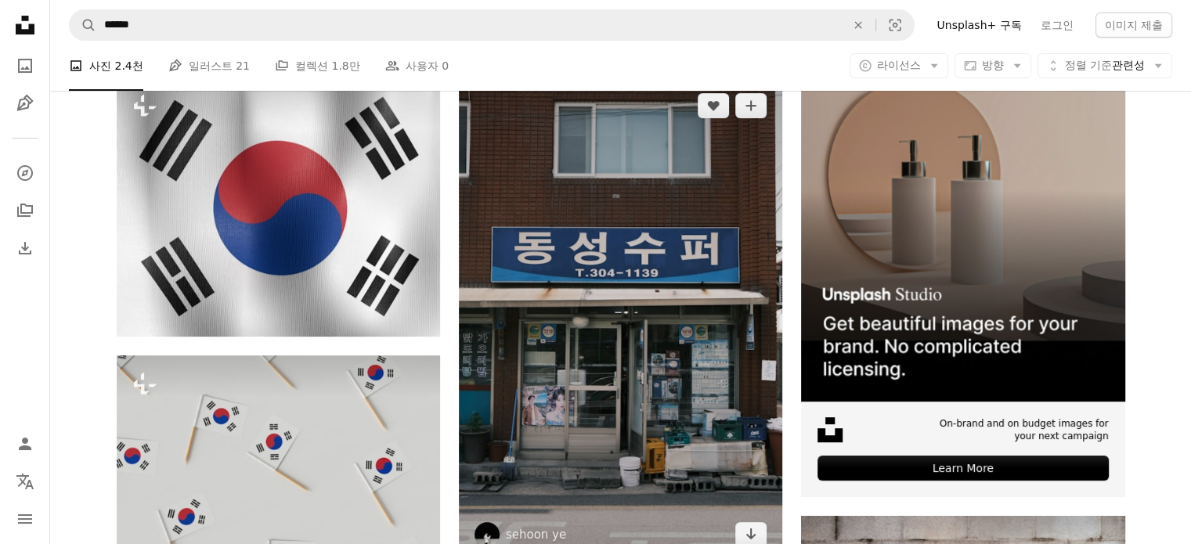
click at [642, 255] on img at bounding box center [620, 321] width 323 height 486
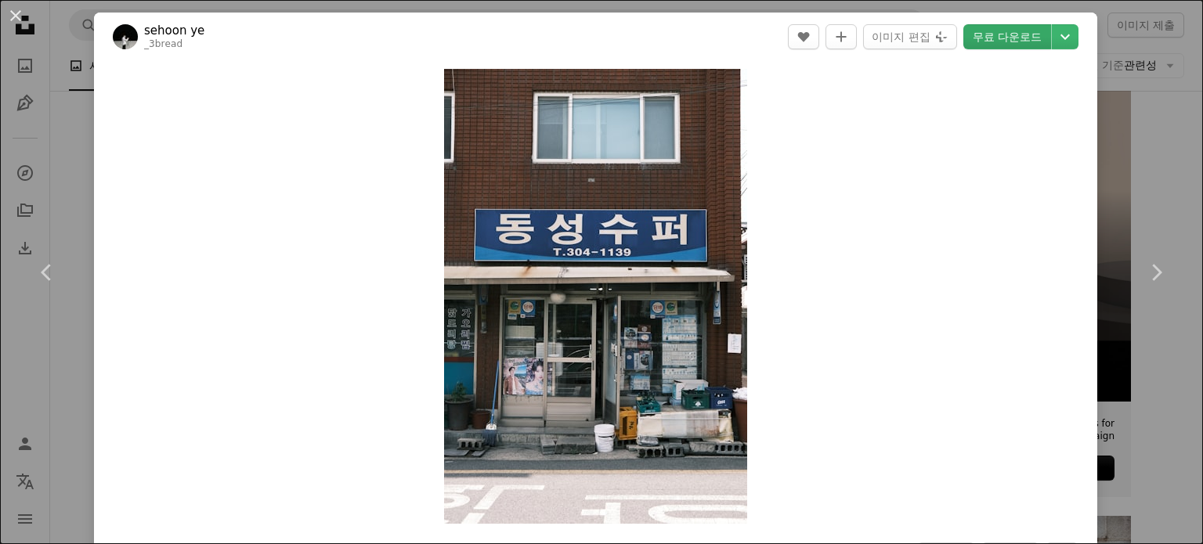
click at [981, 41] on link "무료 다운로드" at bounding box center [1007, 36] width 88 height 25
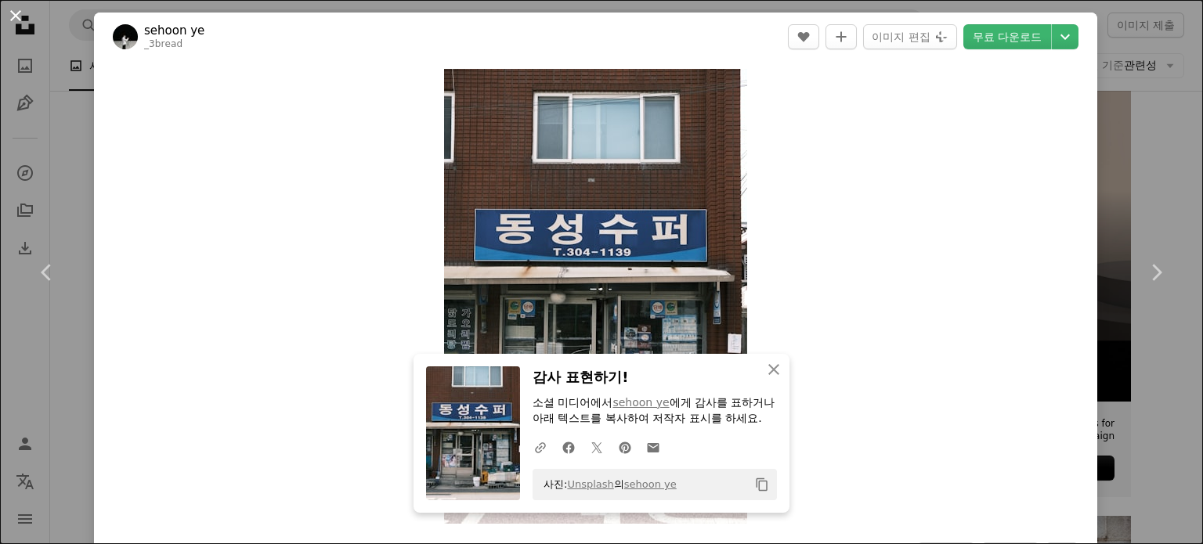
click at [19, 13] on button "An X shape" at bounding box center [15, 15] width 19 height 19
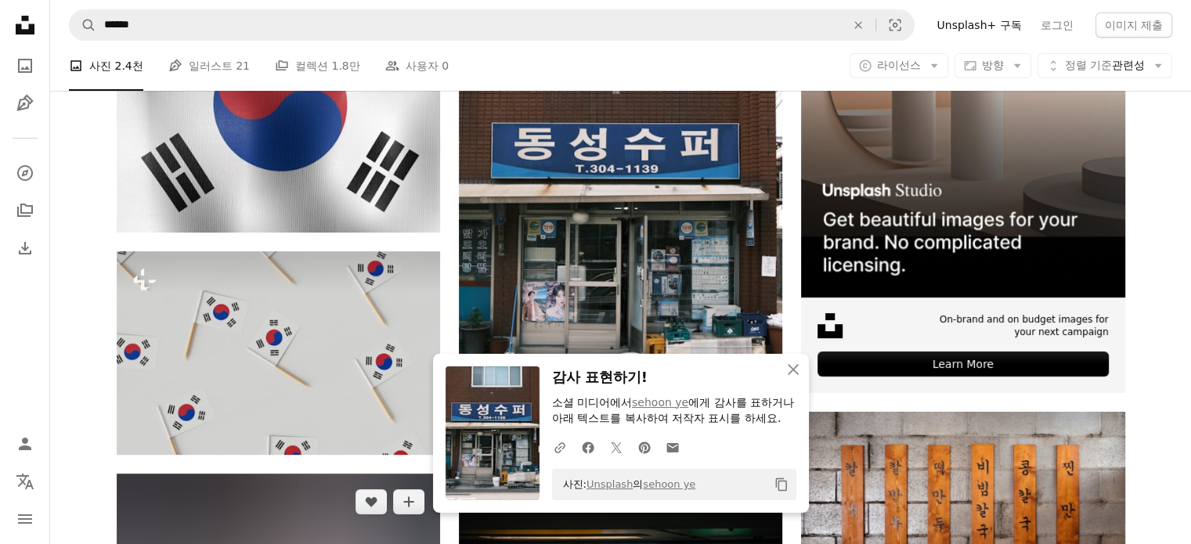
scroll to position [940, 0]
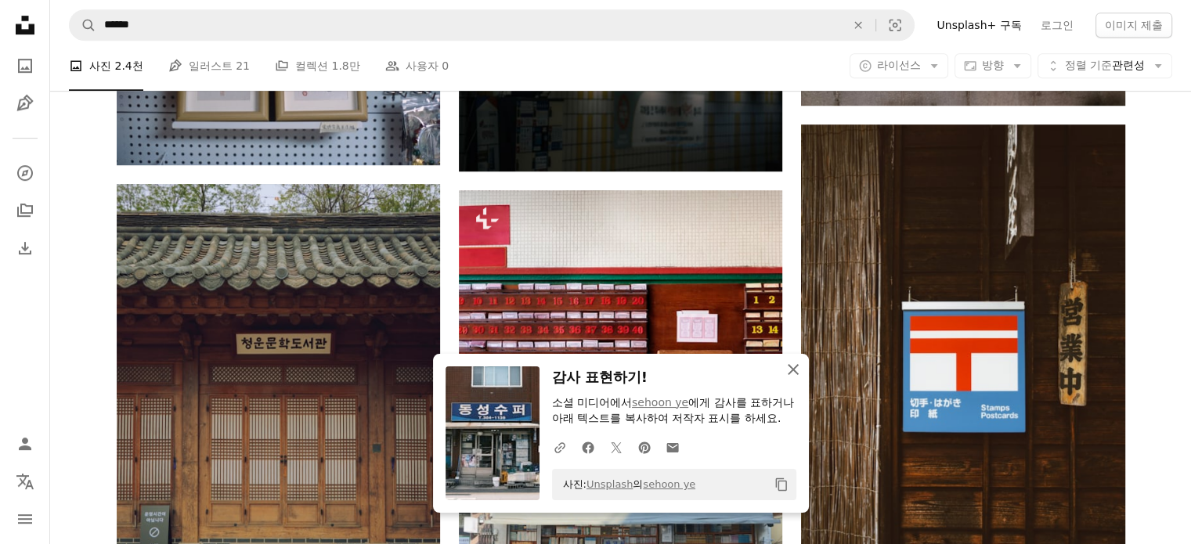
click at [790, 370] on icon "An X shape" at bounding box center [793, 369] width 19 height 19
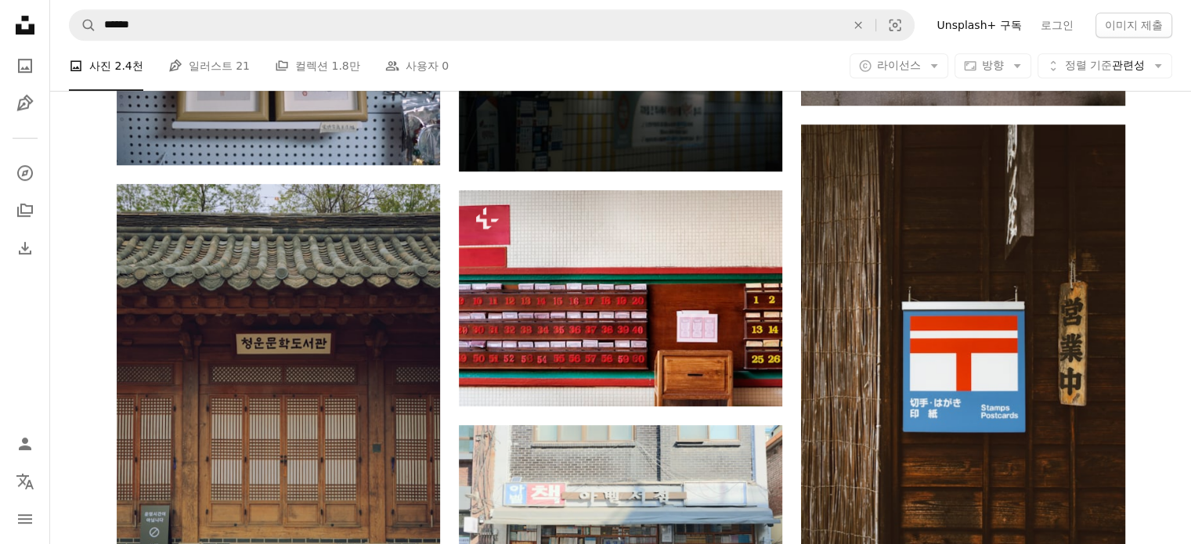
scroll to position [1148, 0]
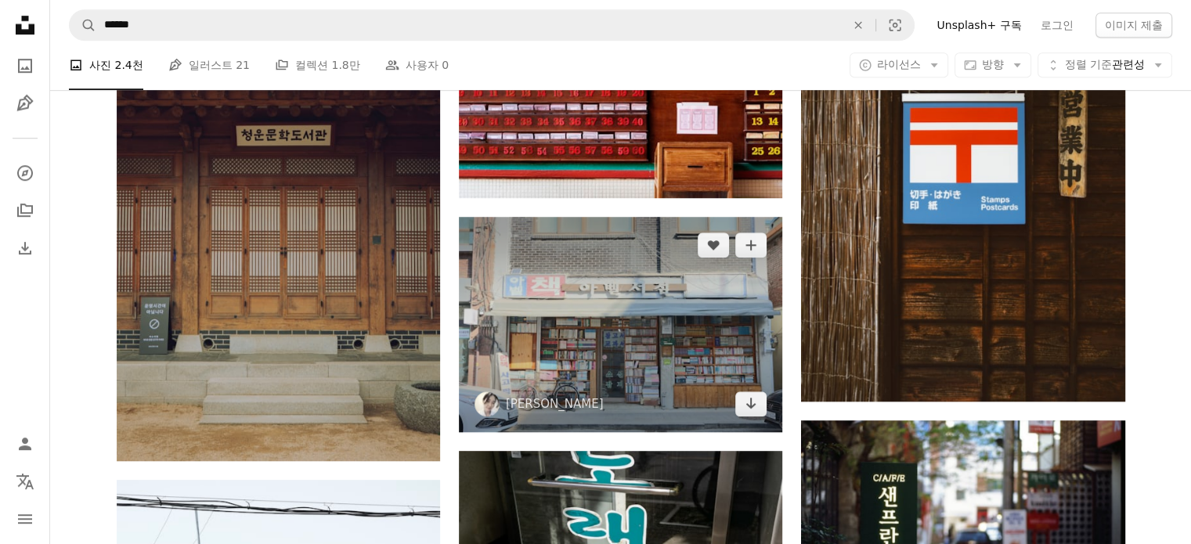
click at [699, 352] on img at bounding box center [620, 324] width 323 height 215
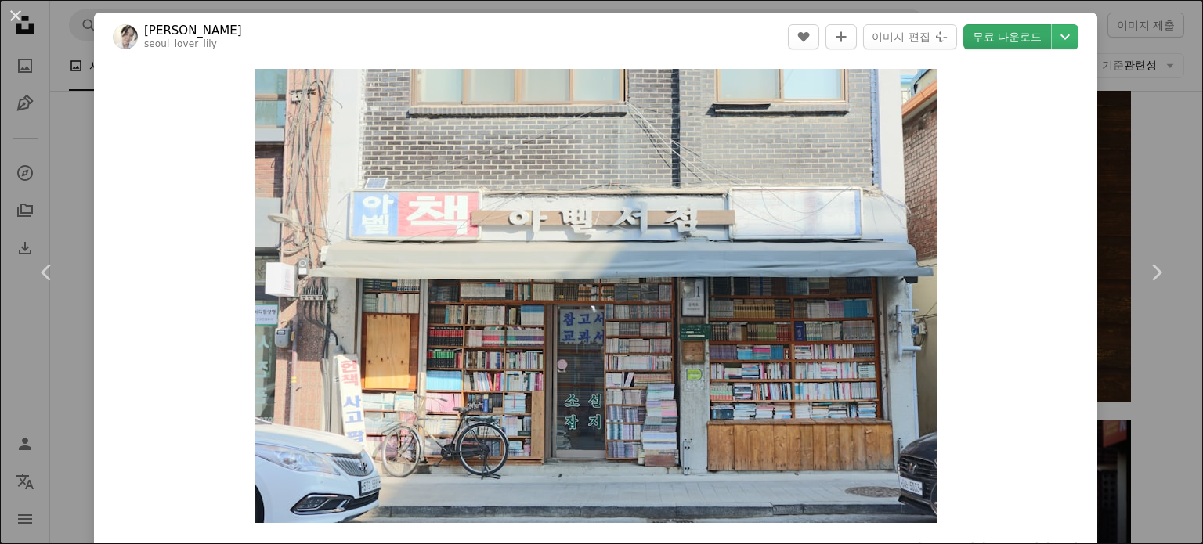
click at [995, 40] on link "무료 다운로드" at bounding box center [1007, 36] width 88 height 25
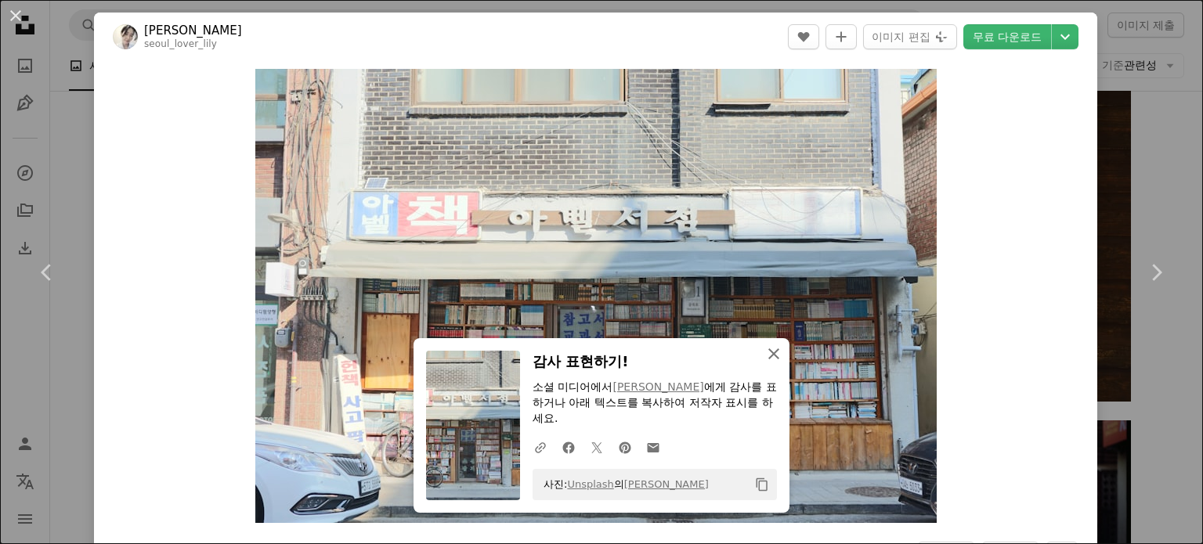
click at [771, 359] on icon "button" at bounding box center [773, 354] width 11 height 11
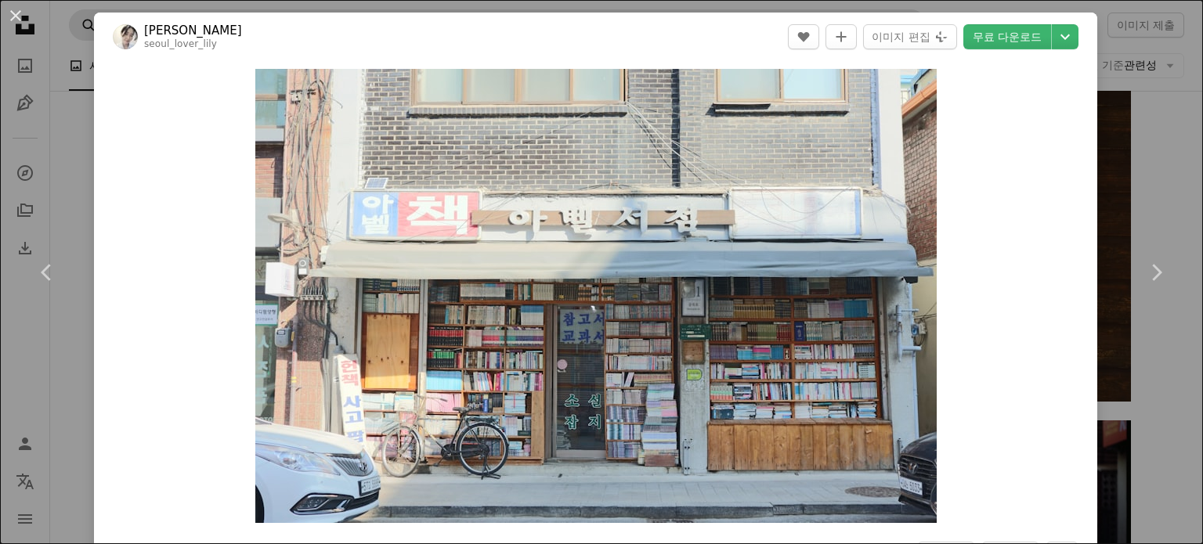
click at [9, 11] on button "An X shape" at bounding box center [15, 15] width 19 height 19
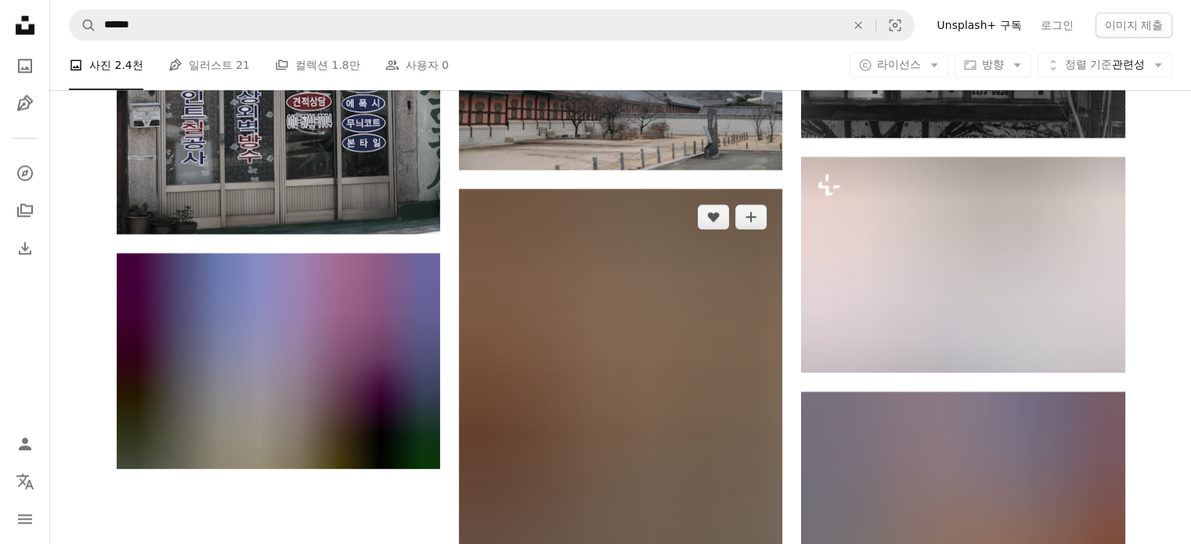
scroll to position [2088, 0]
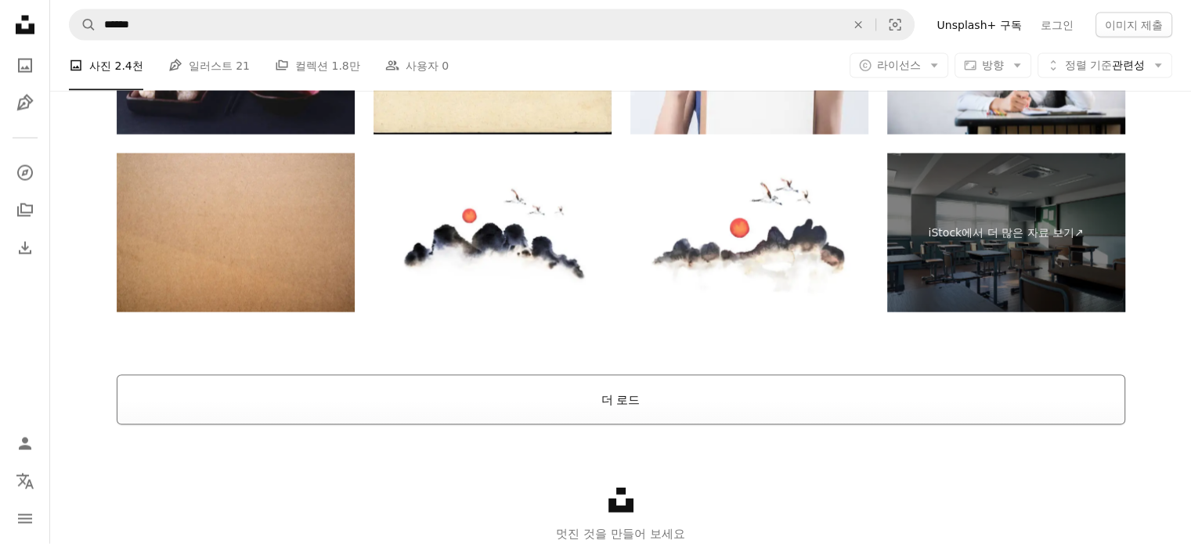
click at [732, 396] on button "더 로드" at bounding box center [621, 400] width 1009 height 50
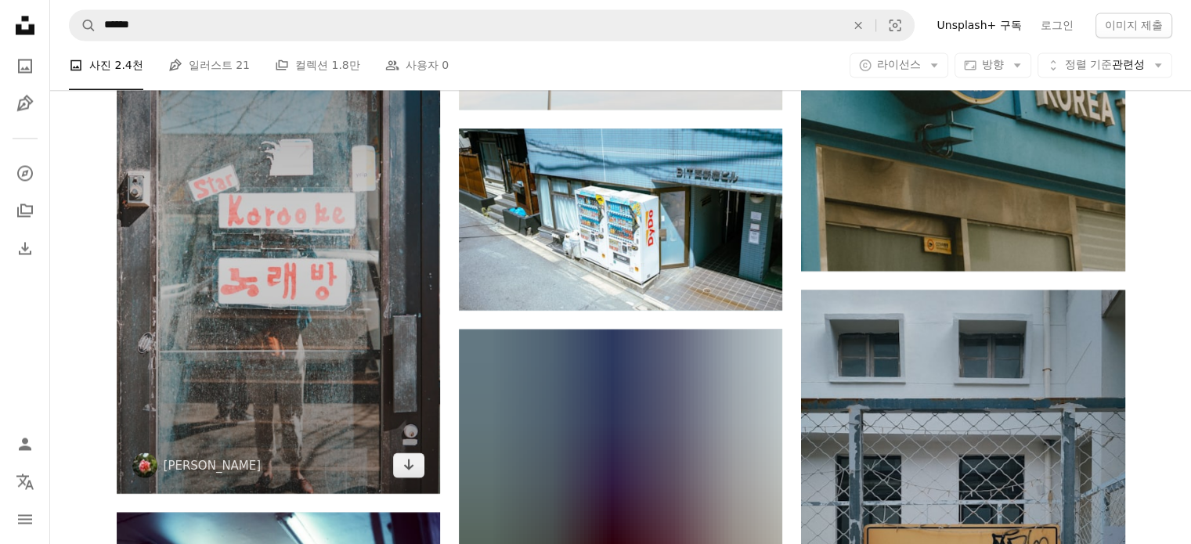
scroll to position [2933, 0]
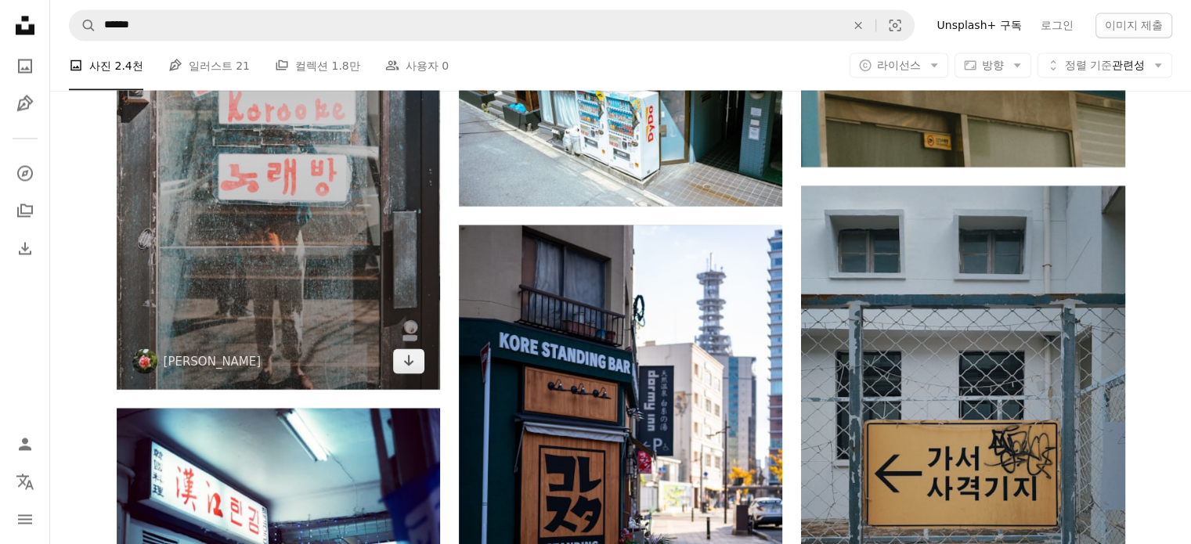
click at [341, 282] on img at bounding box center [278, 146] width 323 height 486
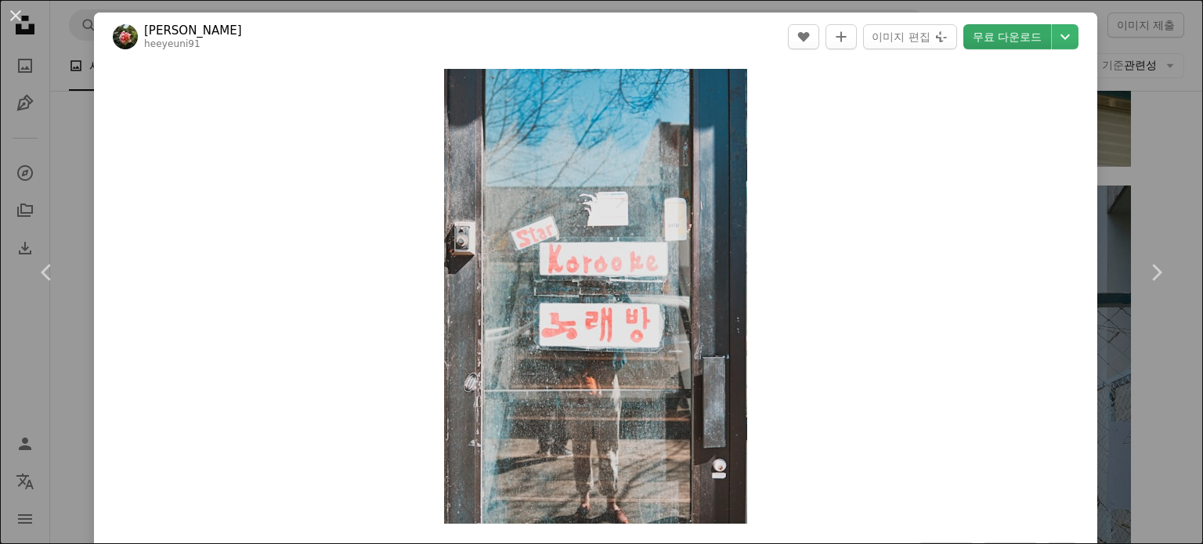
click at [1025, 43] on link "무료 다운로드" at bounding box center [1007, 36] width 88 height 25
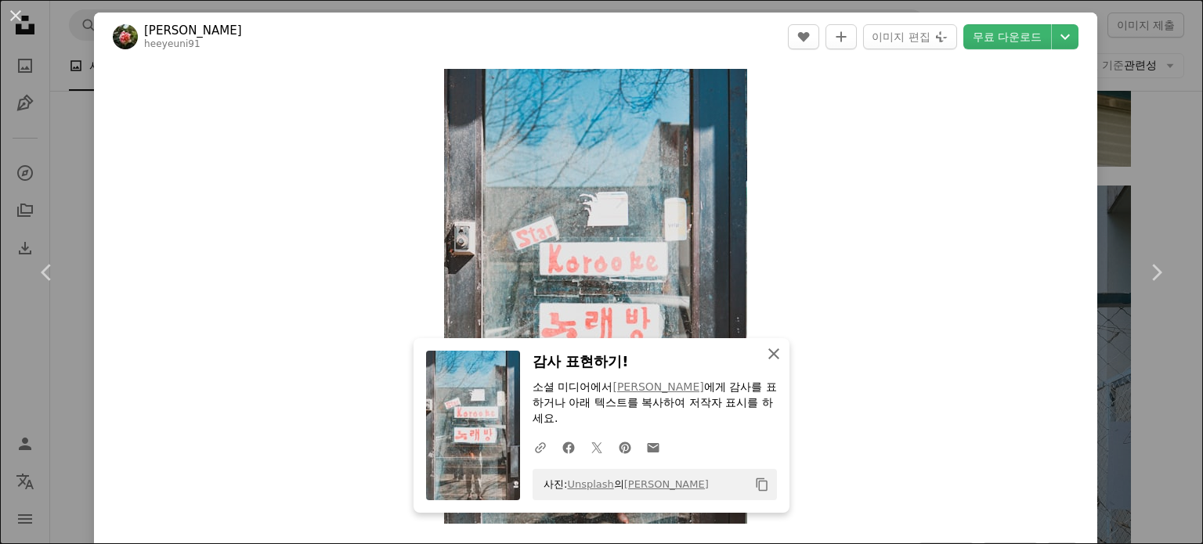
click at [770, 350] on icon "An X shape" at bounding box center [773, 354] width 19 height 19
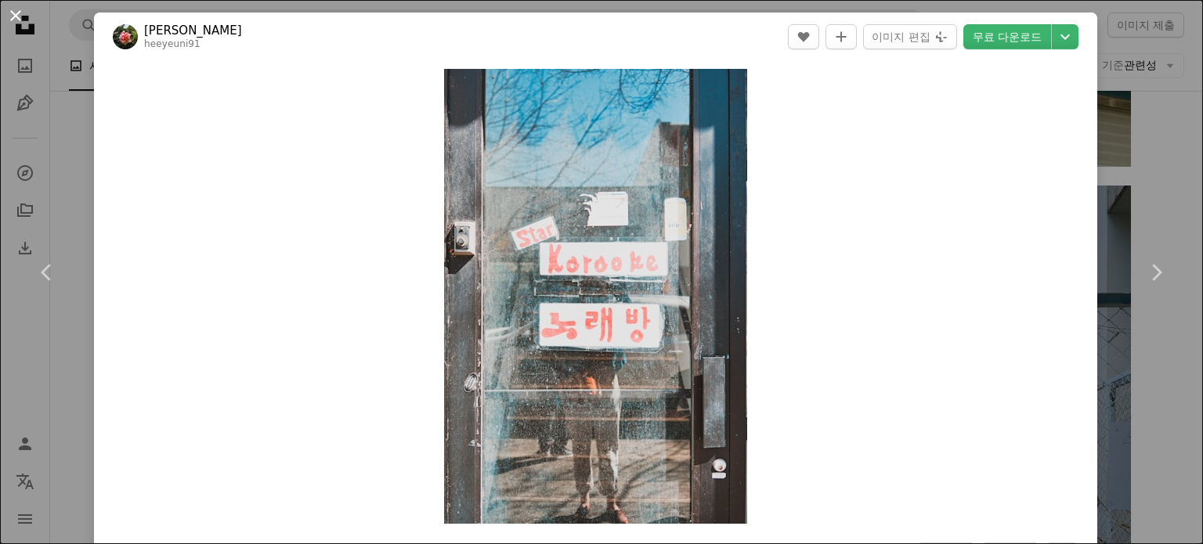
click at [16, 21] on button "An X shape" at bounding box center [15, 15] width 19 height 19
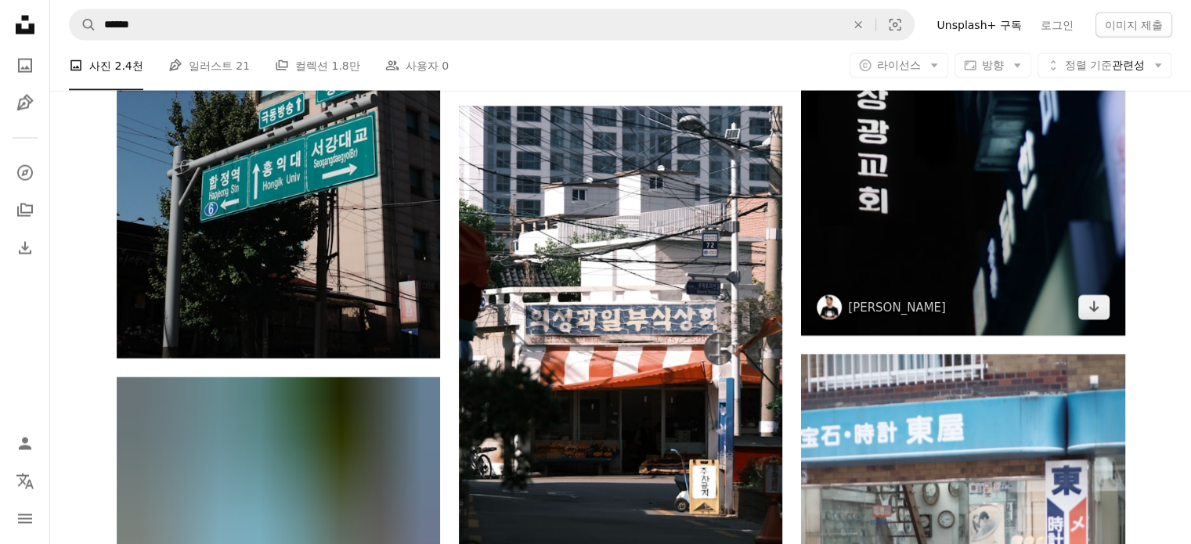
scroll to position [9094, 0]
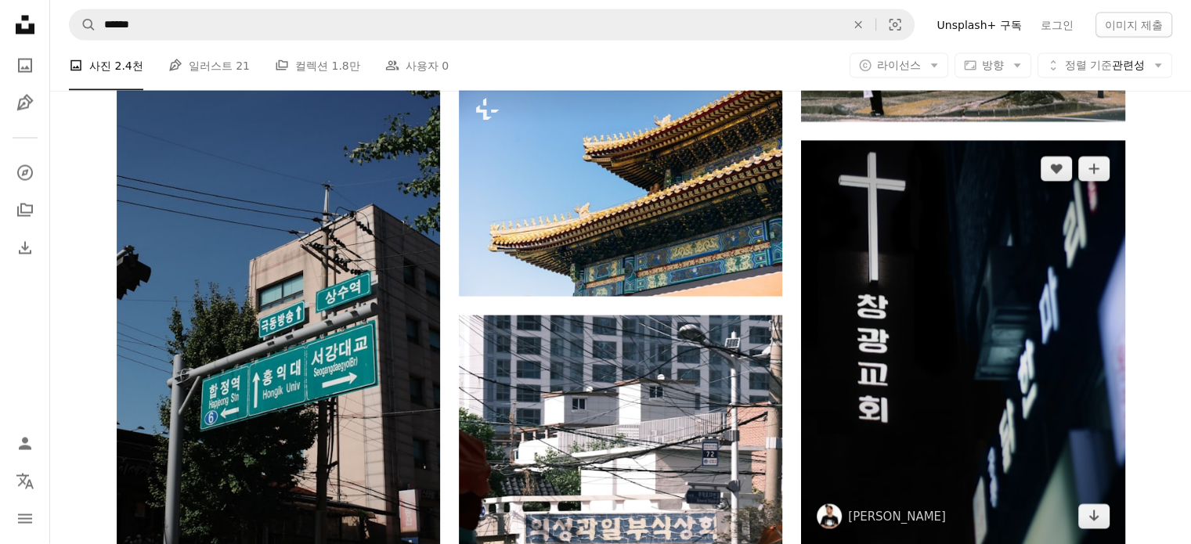
click at [976, 294] on img at bounding box center [962, 343] width 323 height 405
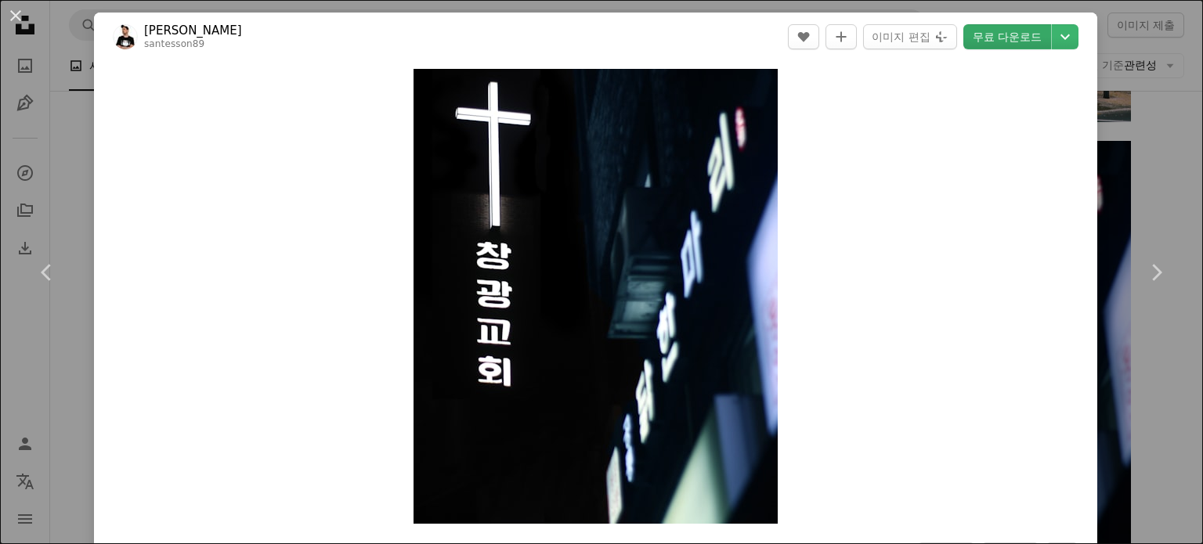
click at [1013, 42] on link "무료 다운로드" at bounding box center [1007, 36] width 88 height 25
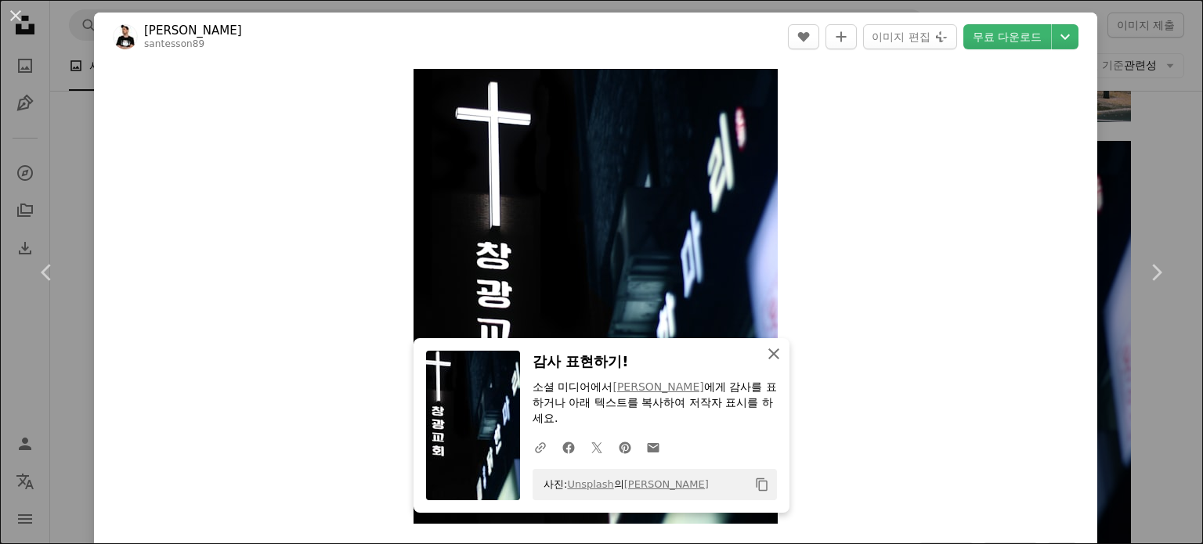
click at [768, 354] on icon "button" at bounding box center [773, 354] width 11 height 11
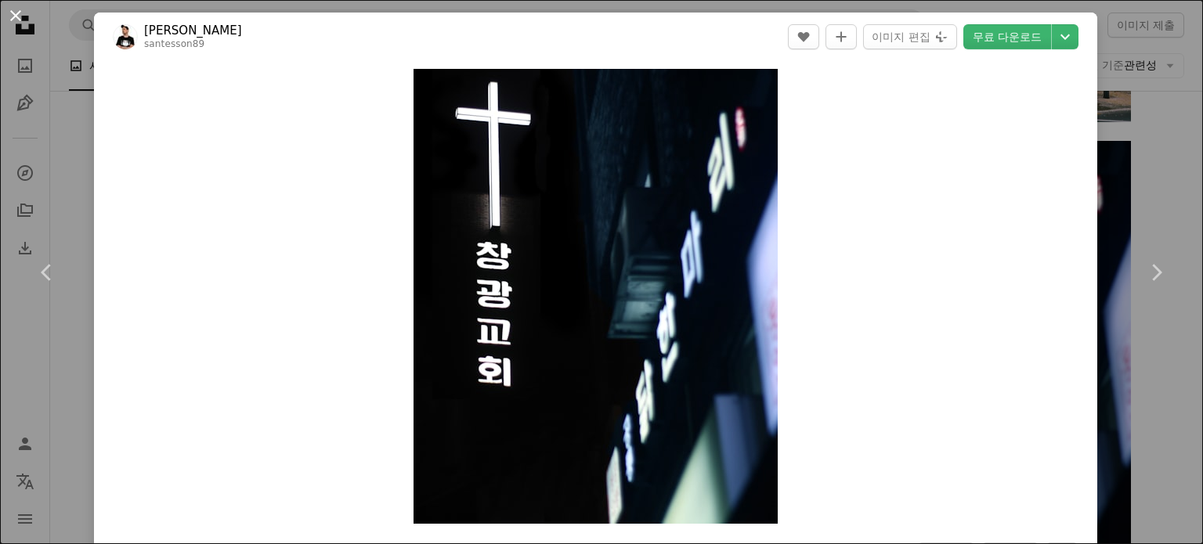
click at [18, 15] on button "An X shape" at bounding box center [15, 15] width 19 height 19
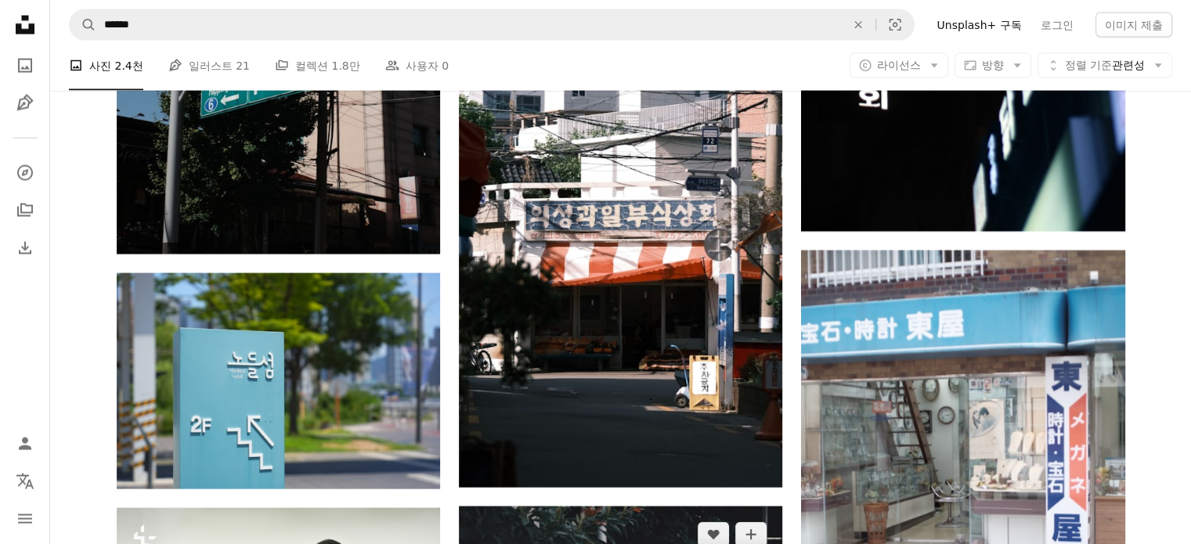
scroll to position [9721, 0]
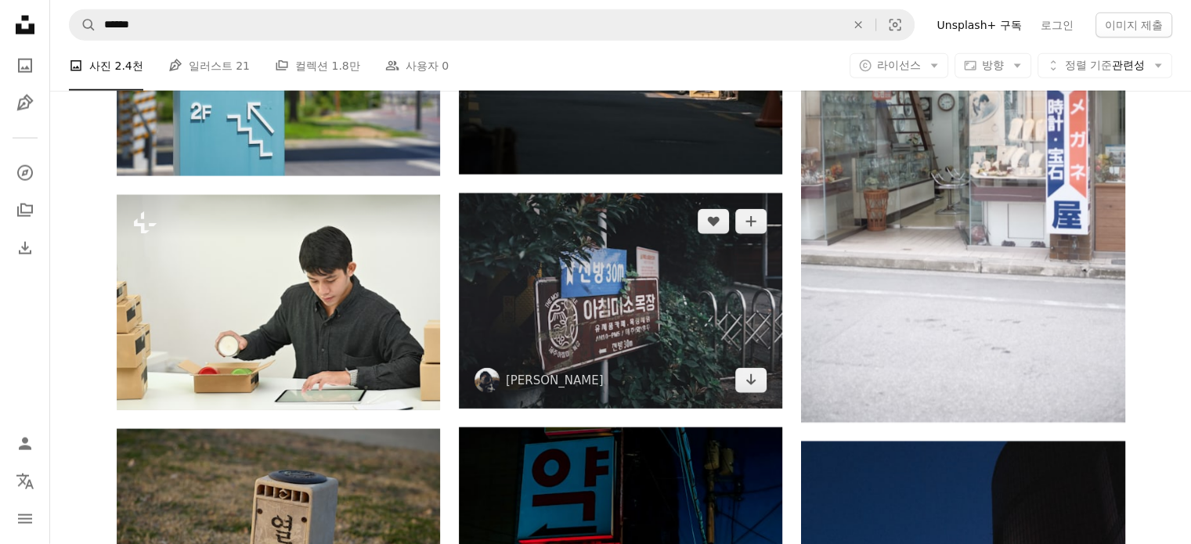
click at [701, 310] on img at bounding box center [620, 300] width 323 height 215
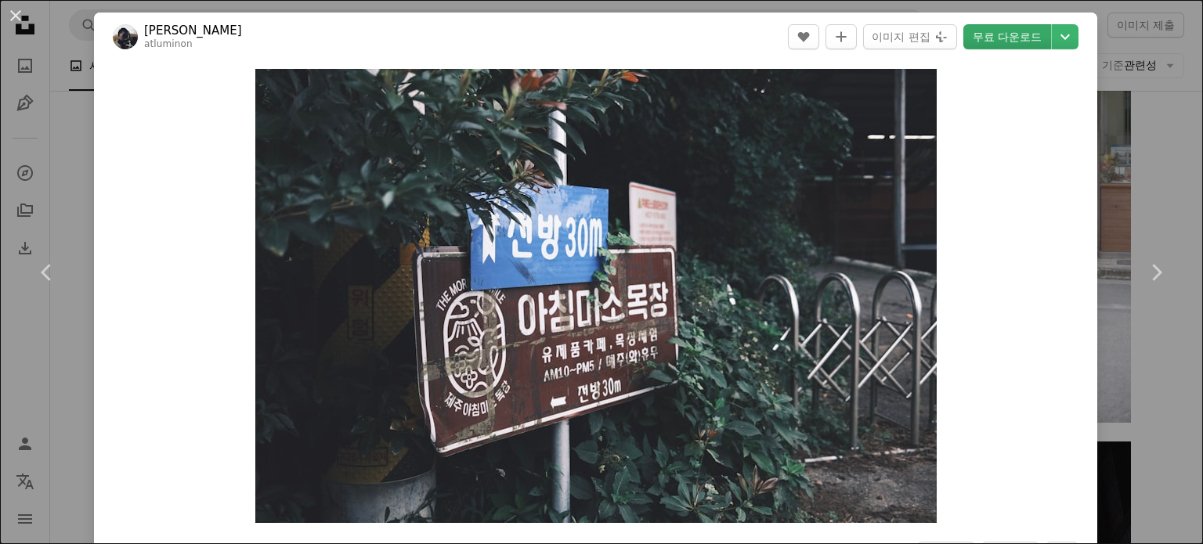
click at [1017, 40] on link "무료 다운로드" at bounding box center [1007, 36] width 88 height 25
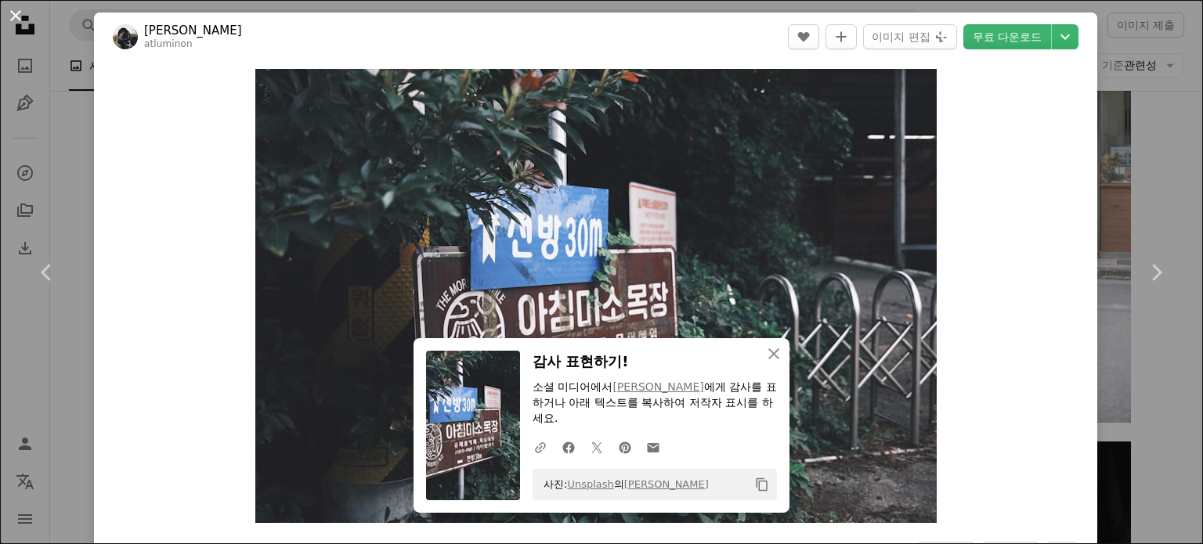
click at [17, 14] on button "An X shape" at bounding box center [15, 15] width 19 height 19
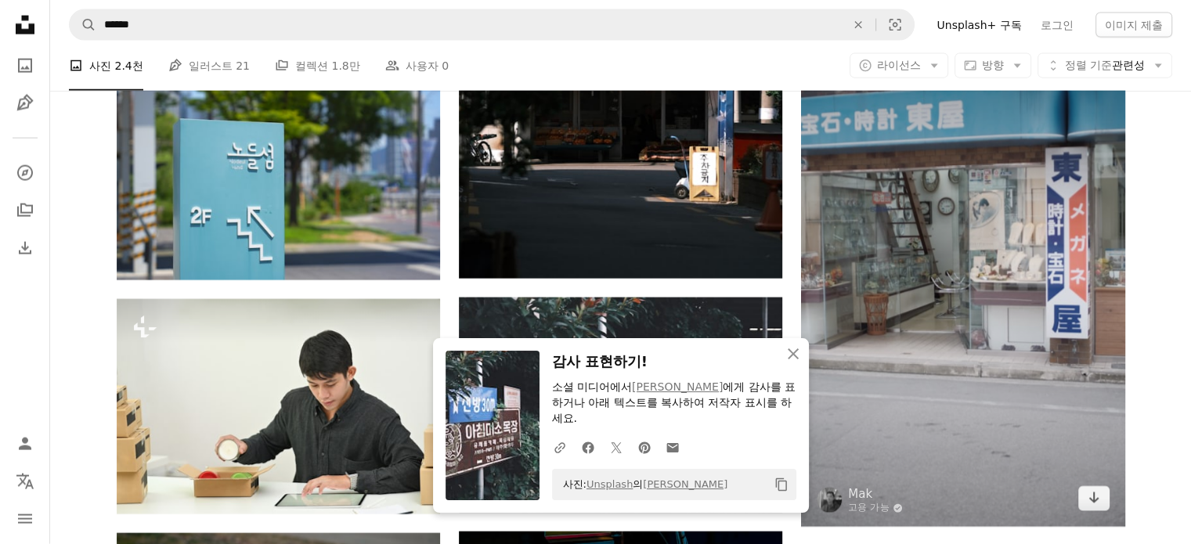
scroll to position [9512, 0]
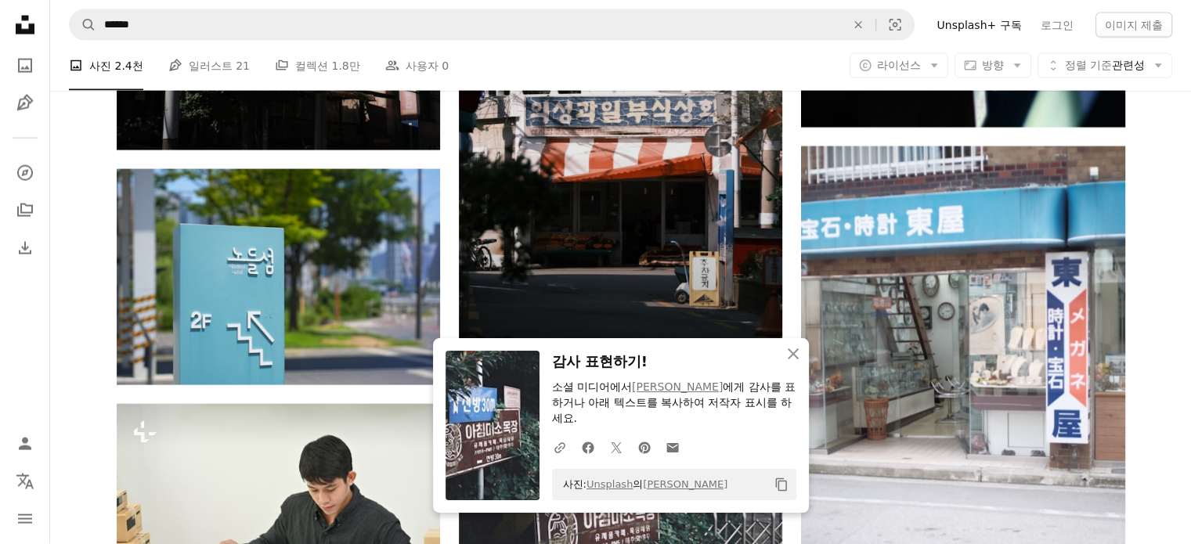
click at [681, 225] on img at bounding box center [620, 141] width 323 height 486
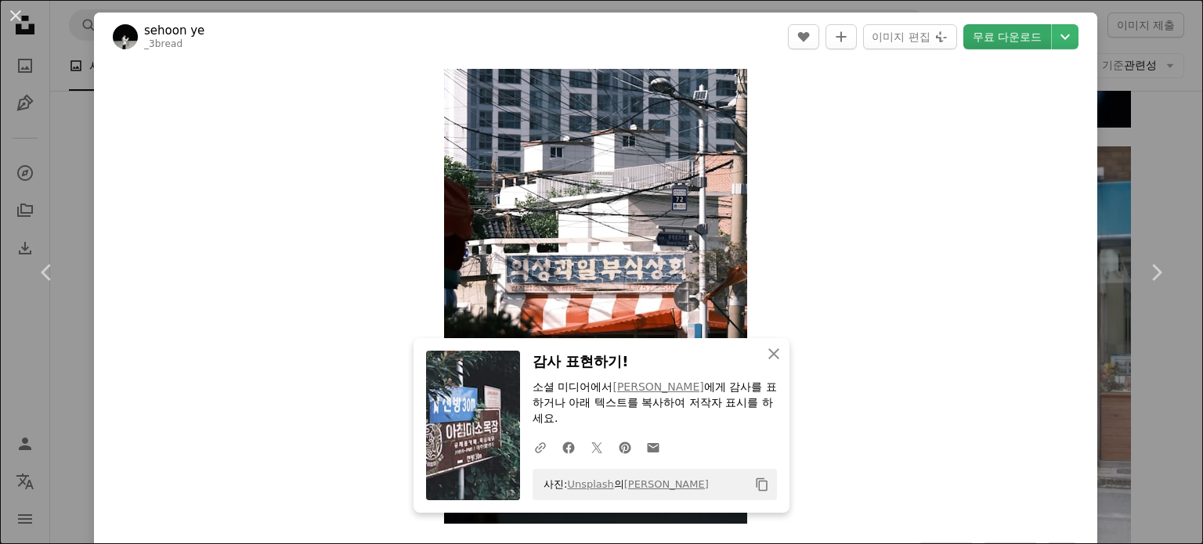
click at [1007, 37] on link "무료 다운로드" at bounding box center [1007, 36] width 88 height 25
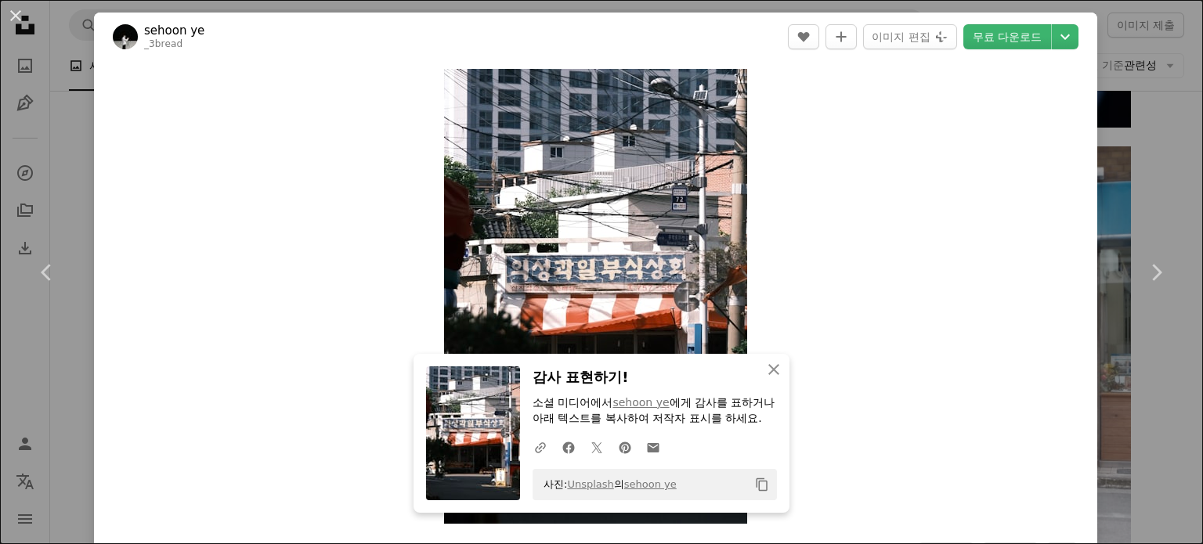
drag, startPoint x: 18, startPoint y: 11, endPoint x: 63, endPoint y: 92, distance: 92.9
click at [18, 11] on button "An X shape" at bounding box center [15, 15] width 19 height 19
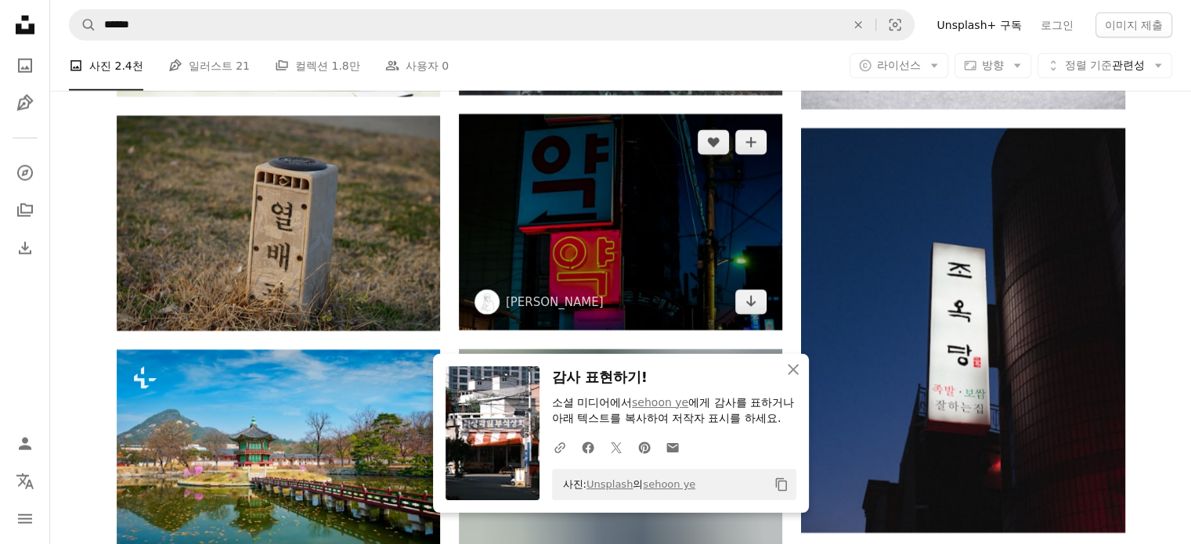
scroll to position [10138, 0]
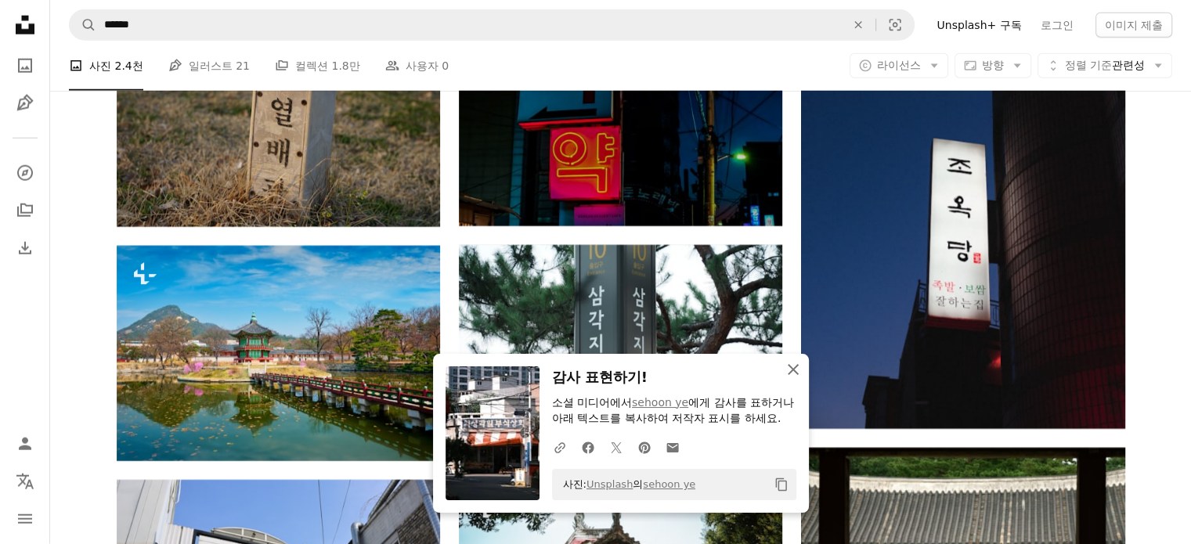
click at [793, 369] on icon "button" at bounding box center [793, 369] width 11 height 11
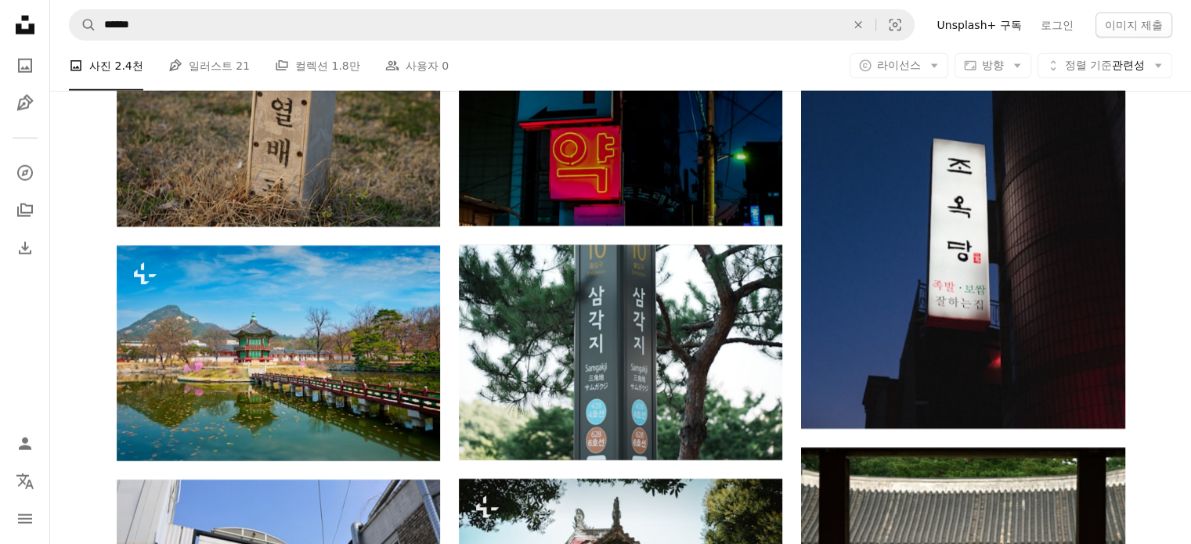
scroll to position [10034, 0]
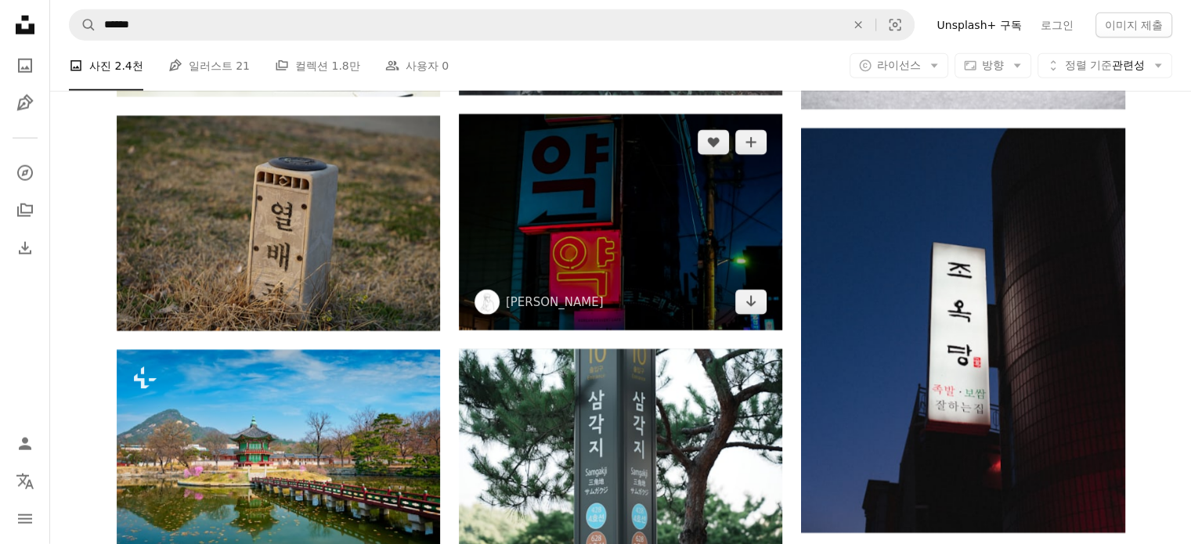
click at [651, 255] on img at bounding box center [620, 221] width 323 height 215
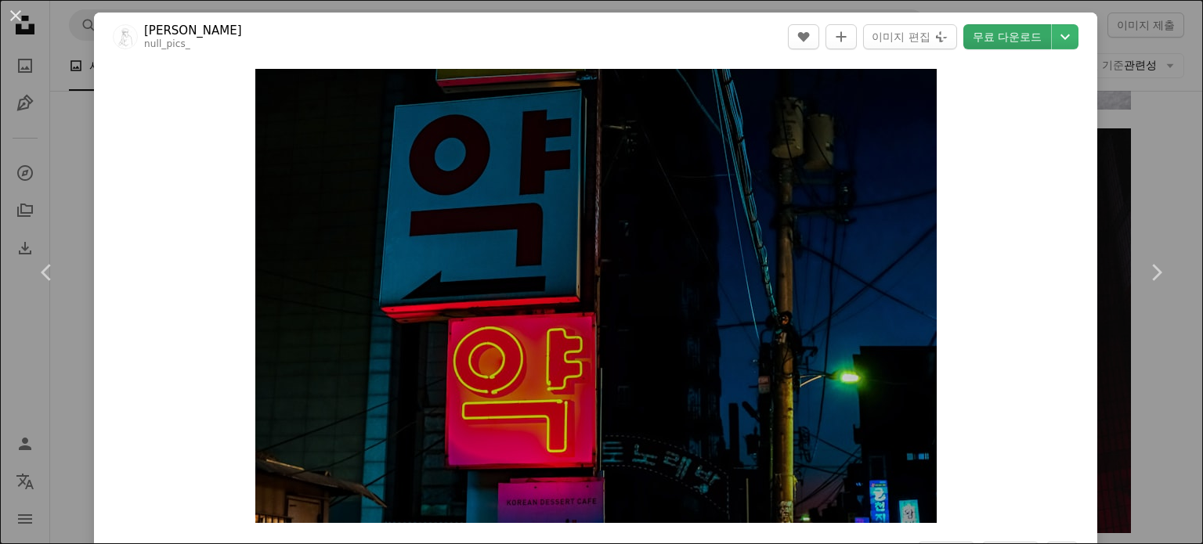
click at [1007, 36] on link "무료 다운로드" at bounding box center [1007, 36] width 88 height 25
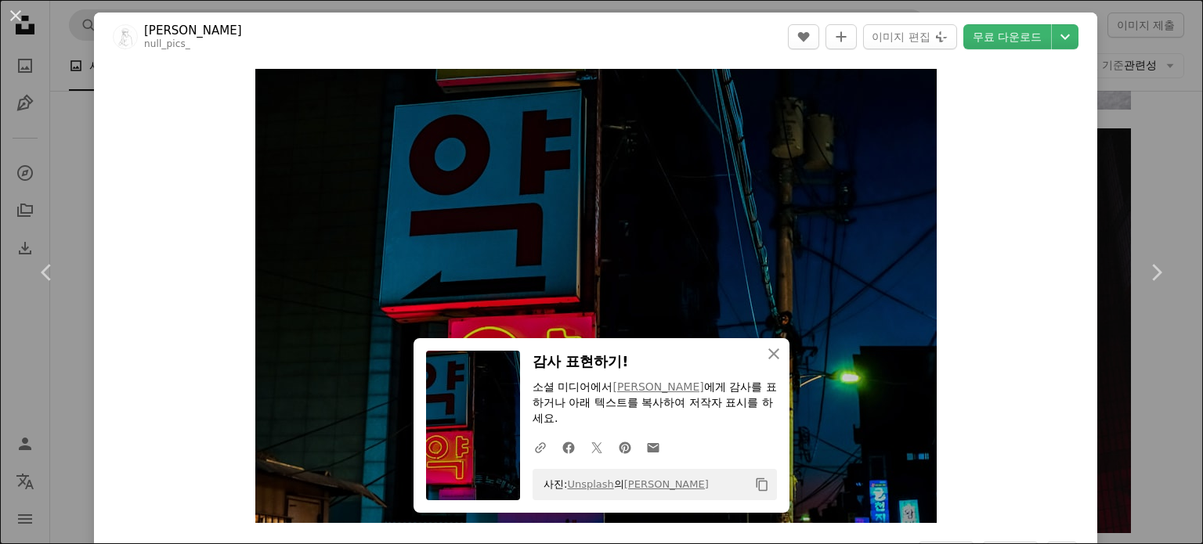
click at [17, 10] on button "An X shape" at bounding box center [15, 15] width 19 height 19
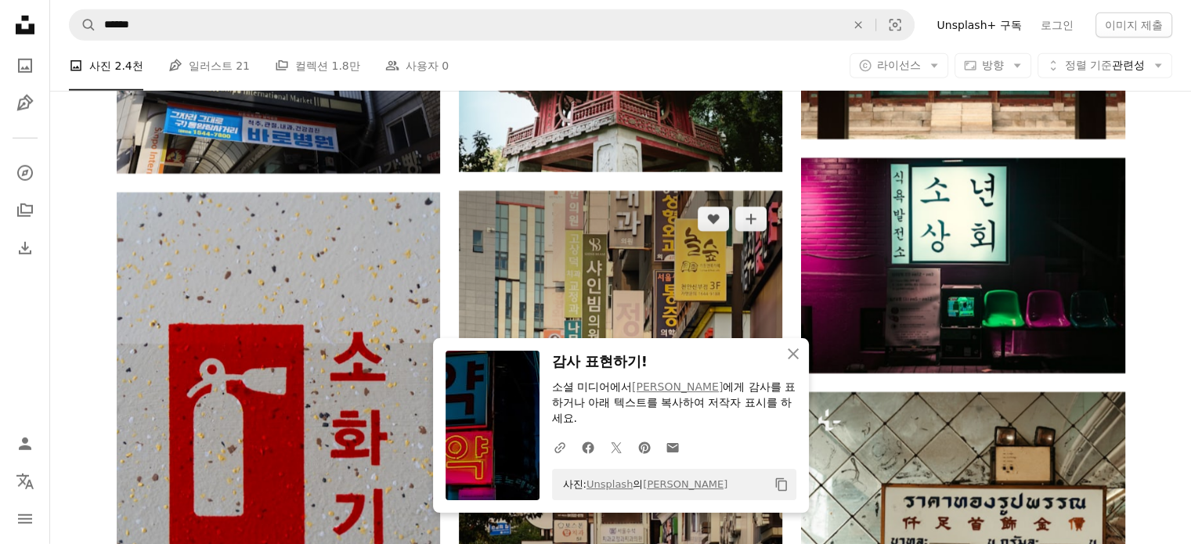
scroll to position [10870, 0]
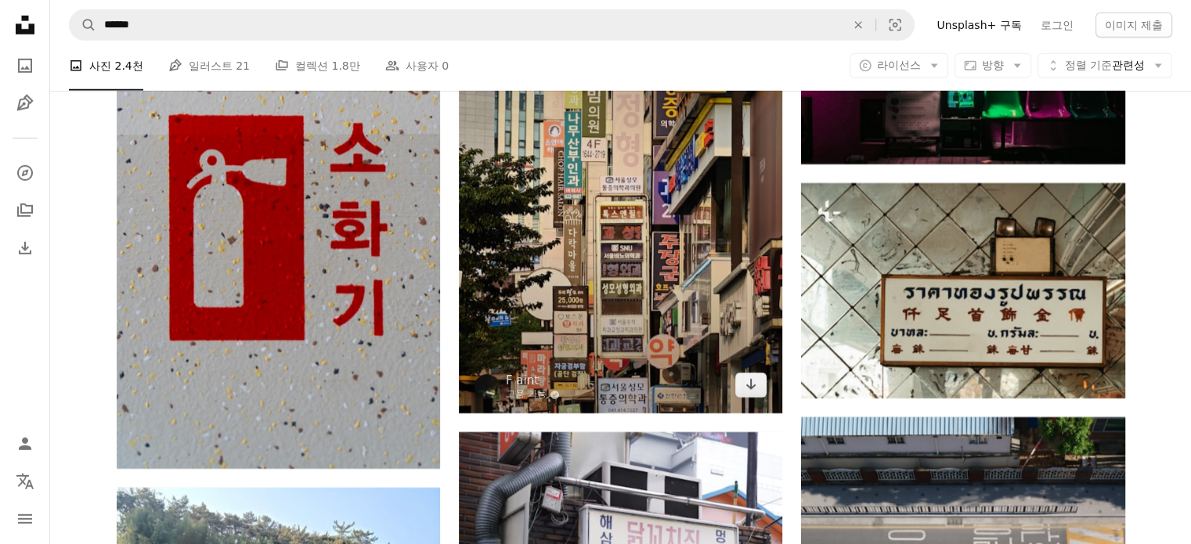
click at [694, 220] on img at bounding box center [620, 198] width 323 height 432
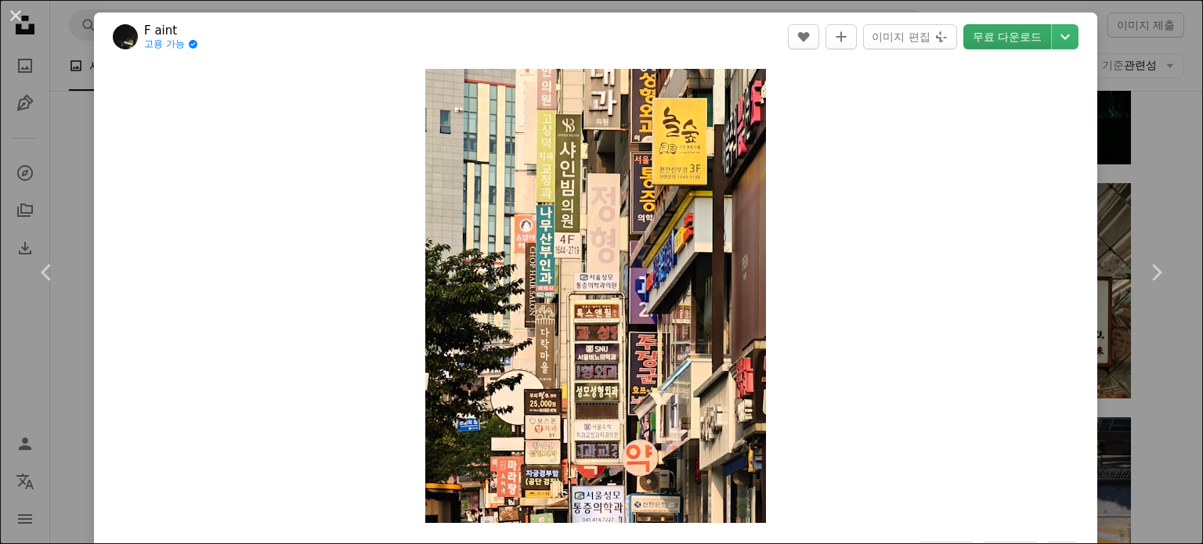
click at [1015, 42] on link "무료 다운로드" at bounding box center [1007, 36] width 88 height 25
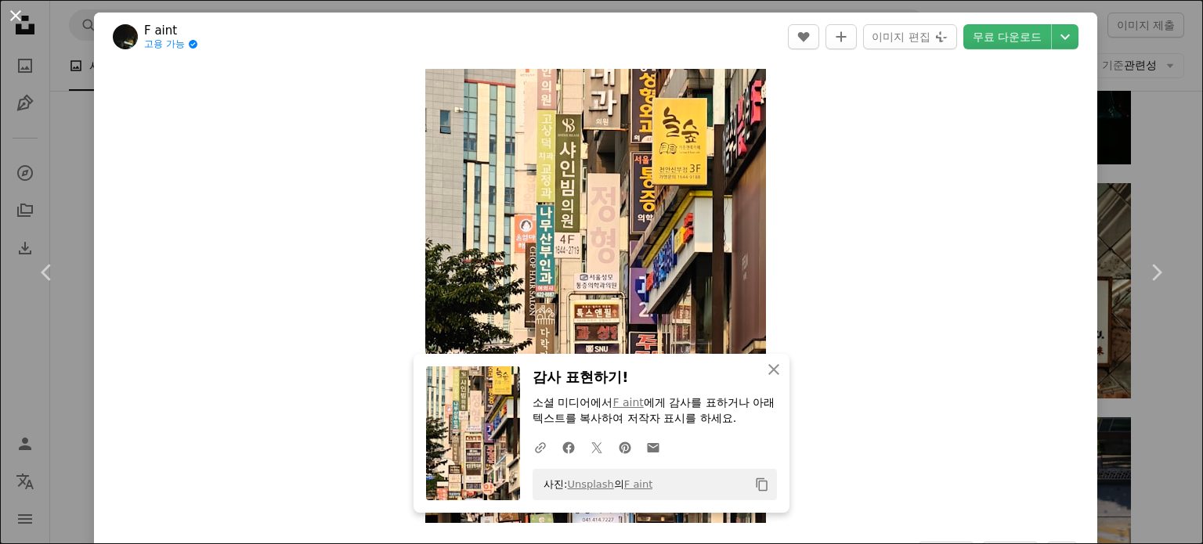
click at [9, 12] on button "An X shape" at bounding box center [15, 15] width 19 height 19
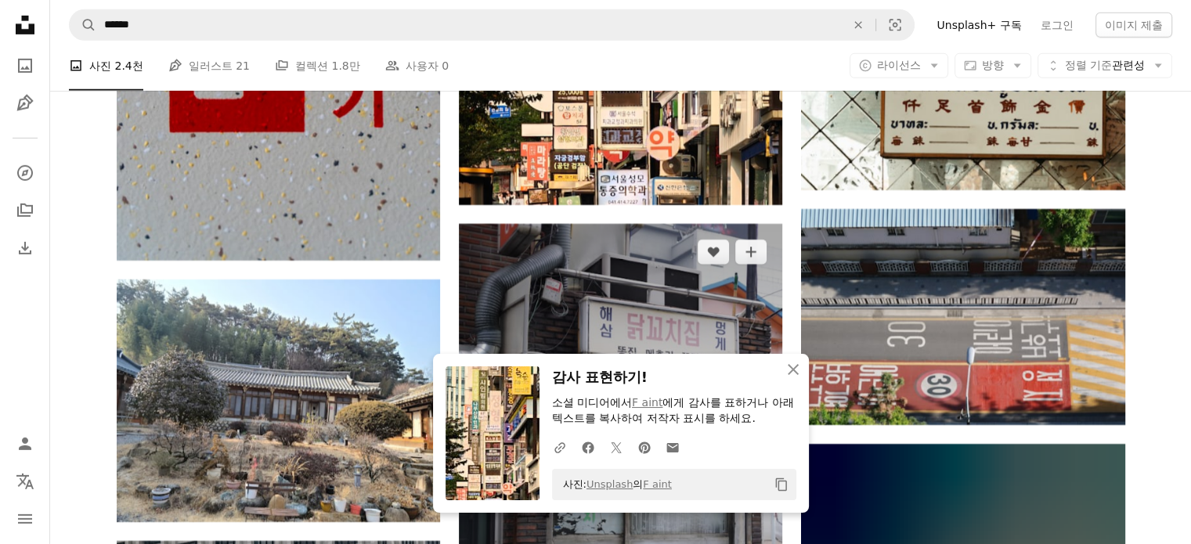
scroll to position [11183, 0]
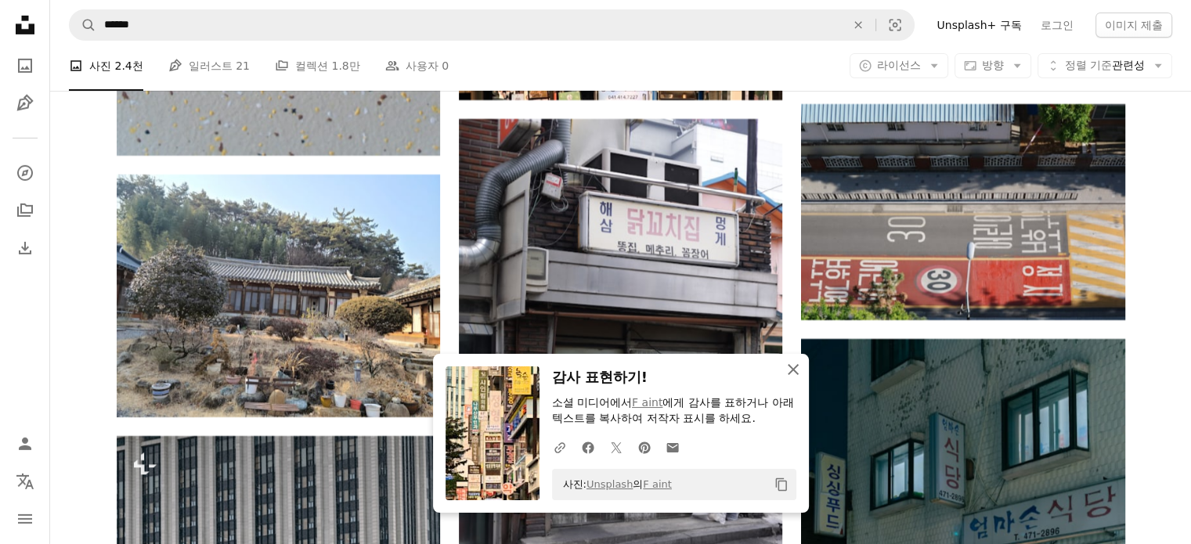
click at [788, 373] on icon "An X shape" at bounding box center [793, 369] width 19 height 19
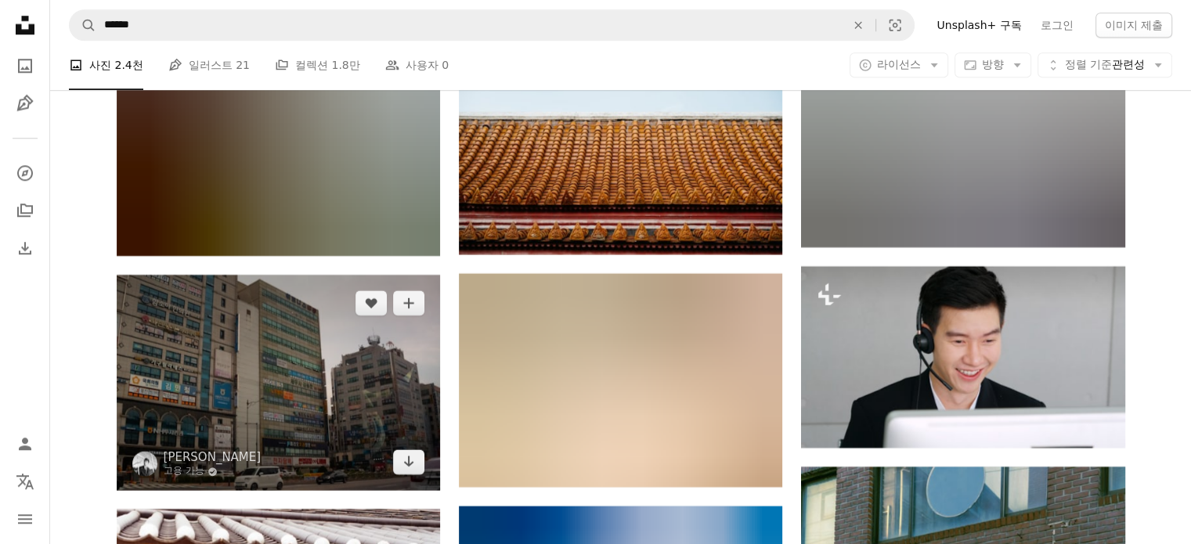
scroll to position [13689, 0]
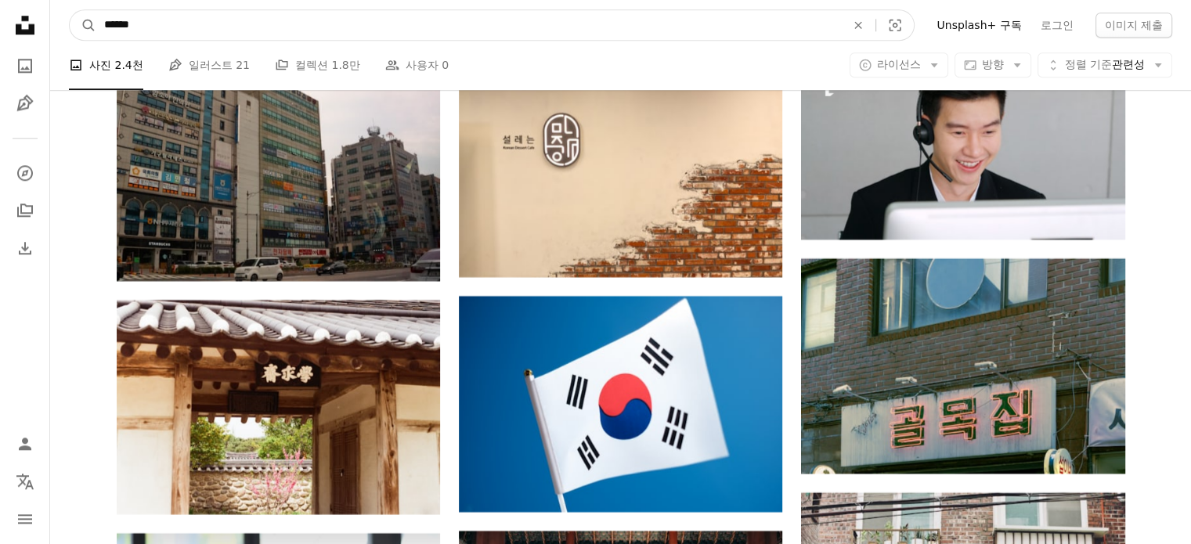
drag, startPoint x: 168, startPoint y: 31, endPoint x: 135, endPoint y: 31, distance: 32.1
click at [132, 31] on input "******" at bounding box center [468, 25] width 745 height 30
type input "*******"
click at [70, 10] on button "A magnifying glass" at bounding box center [83, 25] width 27 height 30
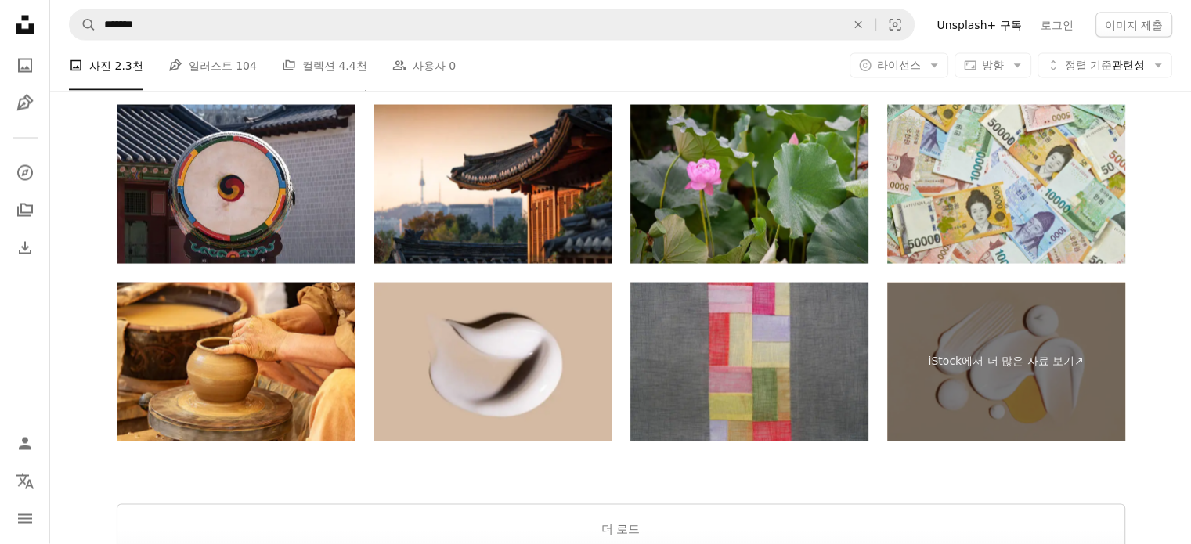
scroll to position [3133, 0]
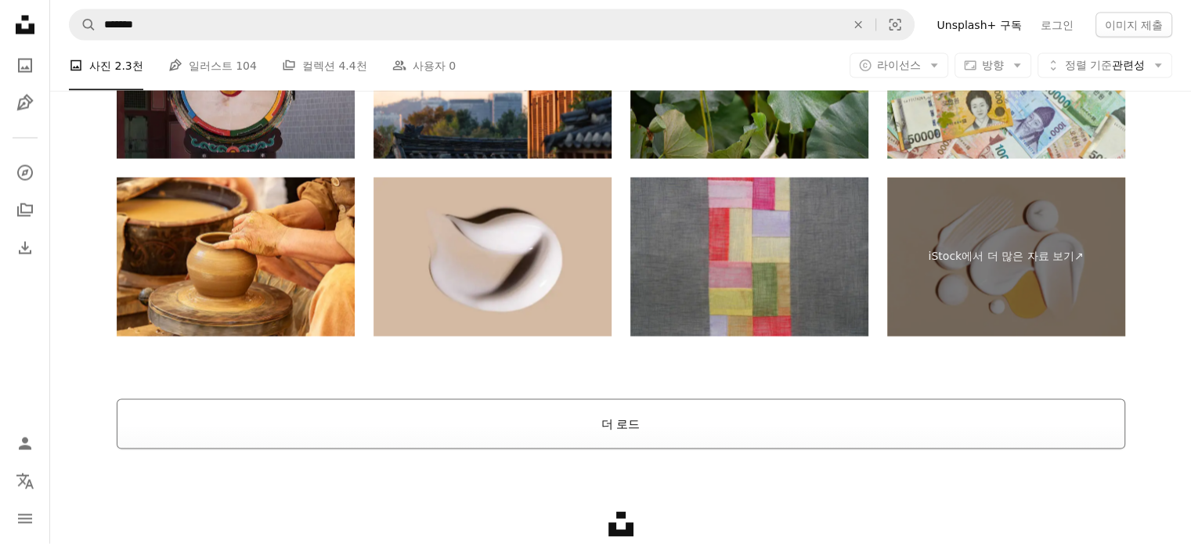
click at [526, 422] on button "더 로드" at bounding box center [621, 424] width 1009 height 50
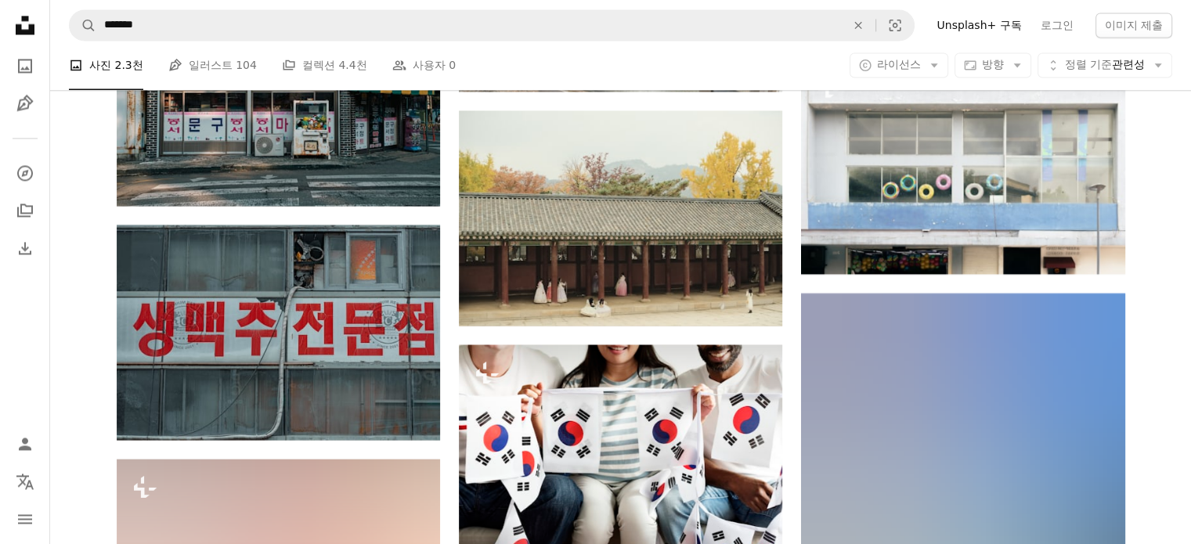
scroll to position [8684, 0]
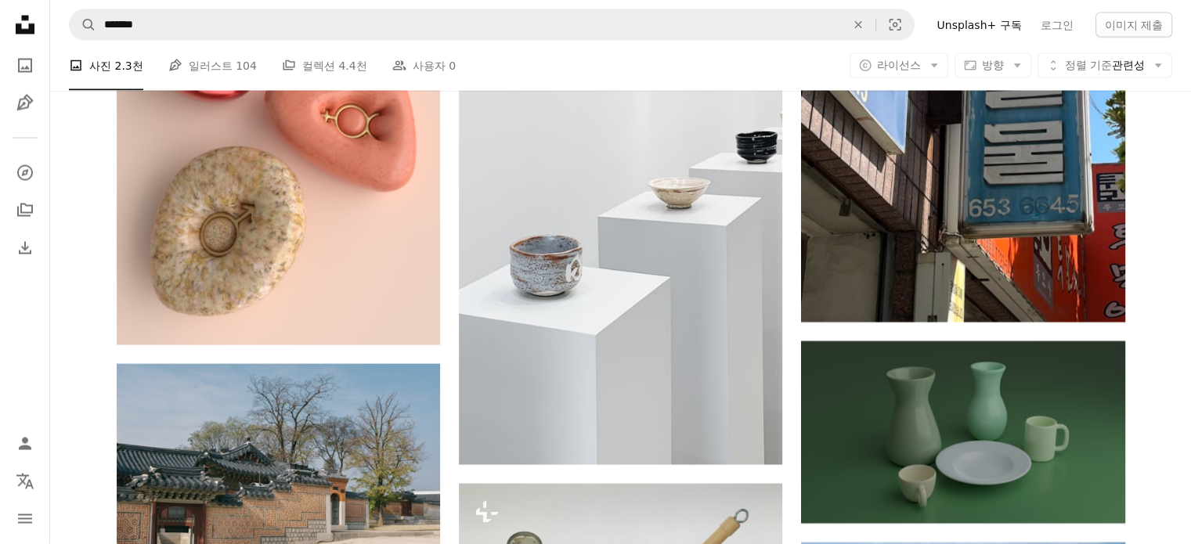
scroll to position [9096, 0]
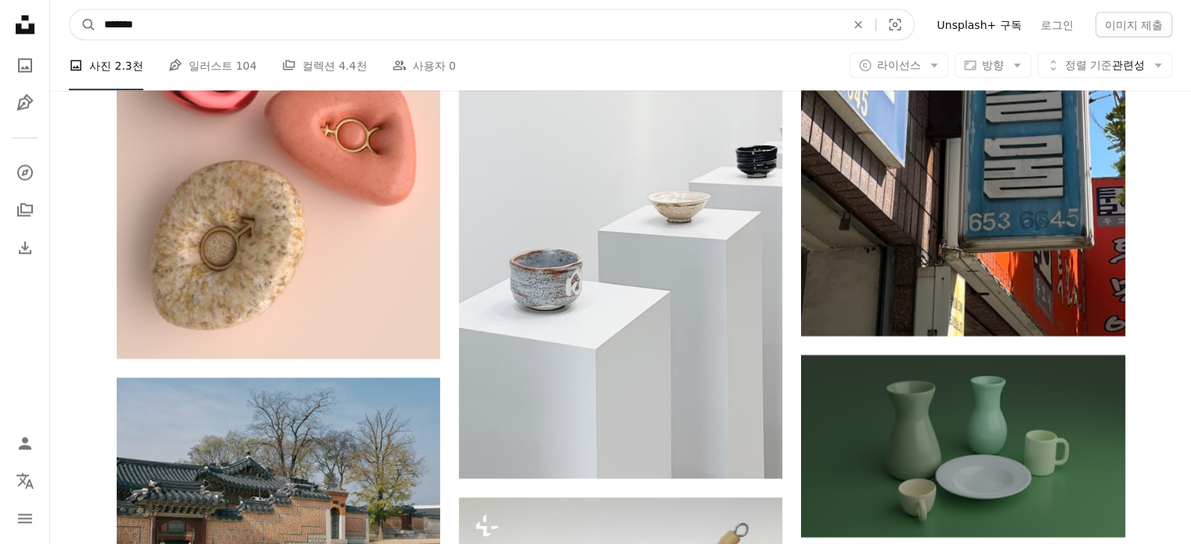
click at [243, 22] on input "*******" at bounding box center [468, 25] width 745 height 30
type input "*"
type input "**********"
click at [70, 10] on button "A magnifying glass" at bounding box center [83, 25] width 27 height 30
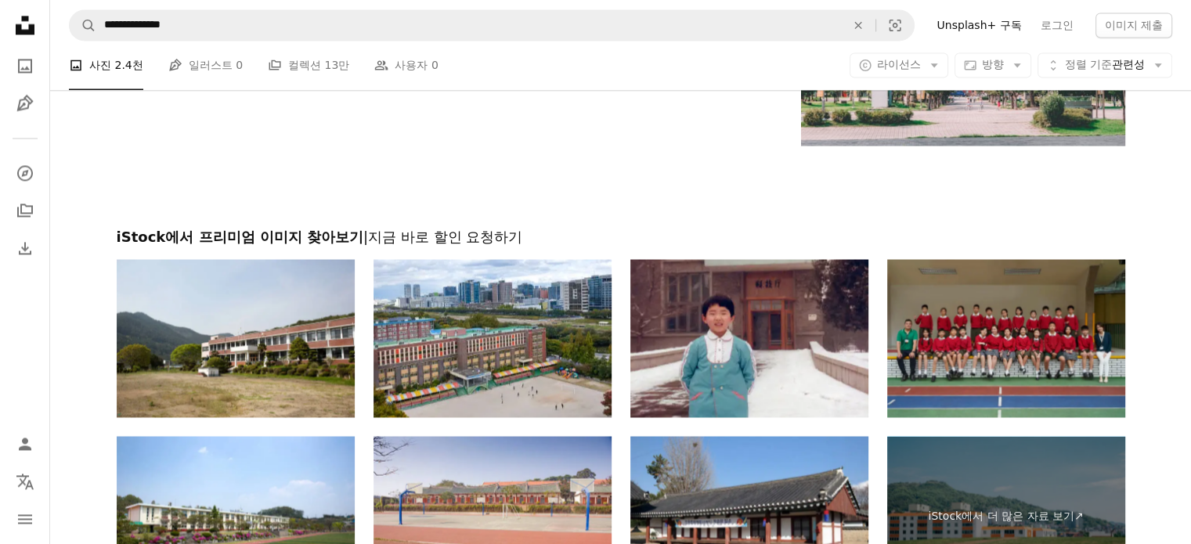
scroll to position [2715, 0]
